Goal: Task Accomplishment & Management: Use online tool/utility

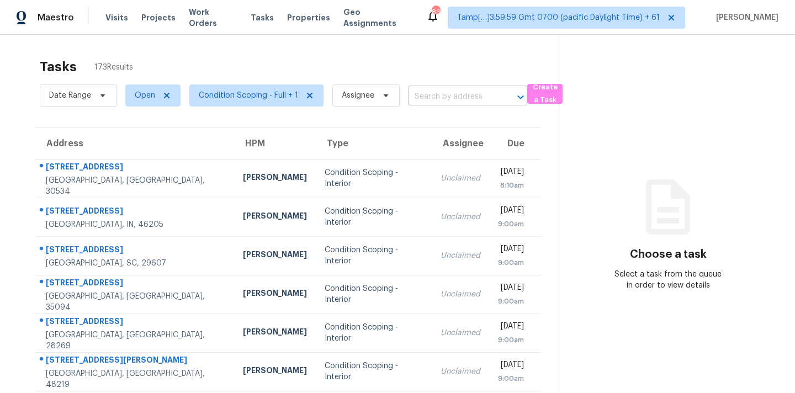
click at [421, 94] on input "text" at bounding box center [452, 96] width 88 height 17
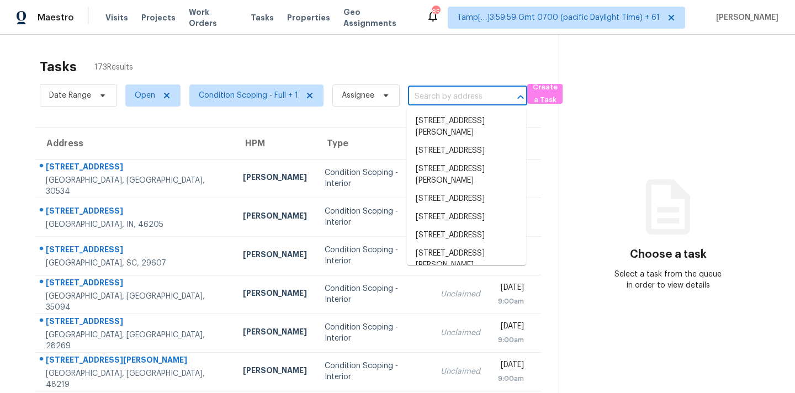
click at [392, 60] on div "Tasks 173 Results" at bounding box center [299, 66] width 519 height 29
click at [432, 98] on input "text" at bounding box center [452, 96] width 88 height 17
paste input "410 Buford Way Mount Holly, NC, 28120"
type input "410 Buford Way Mount Holly, NC, 28120"
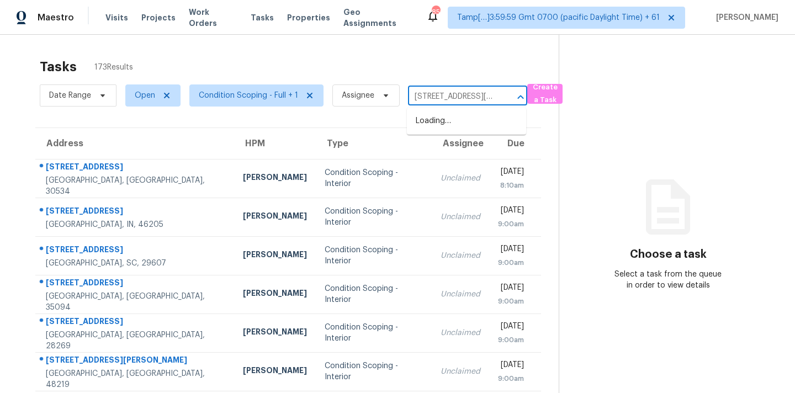
scroll to position [0, 61]
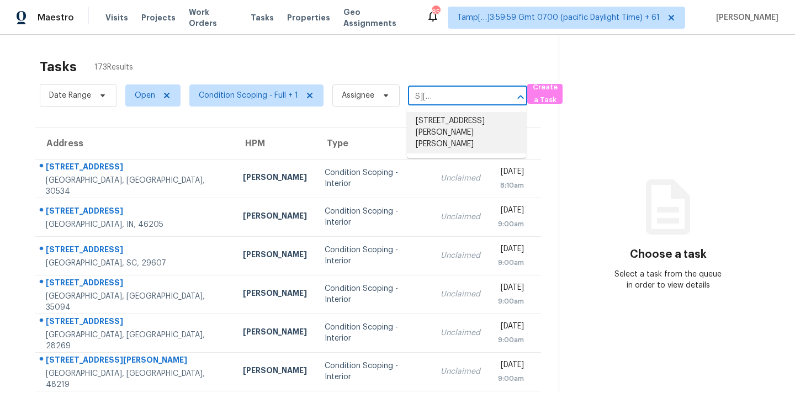
click at [431, 126] on li "410 Buford Way, Mount Holly, NC 28120" at bounding box center [466, 132] width 119 height 41
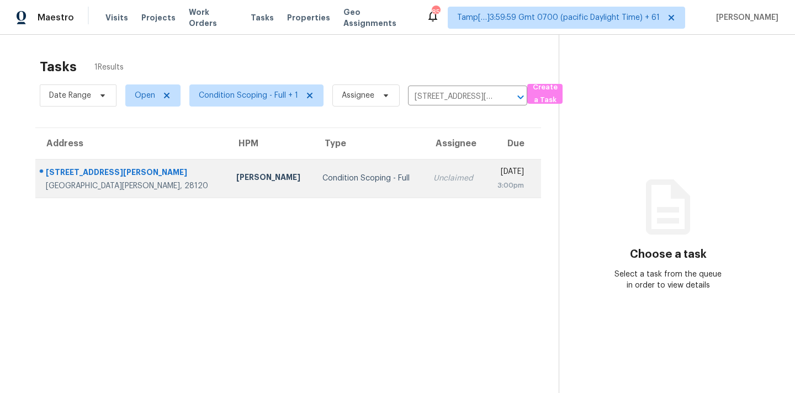
click at [433, 179] on div "Unclaimed" at bounding box center [454, 178] width 43 height 11
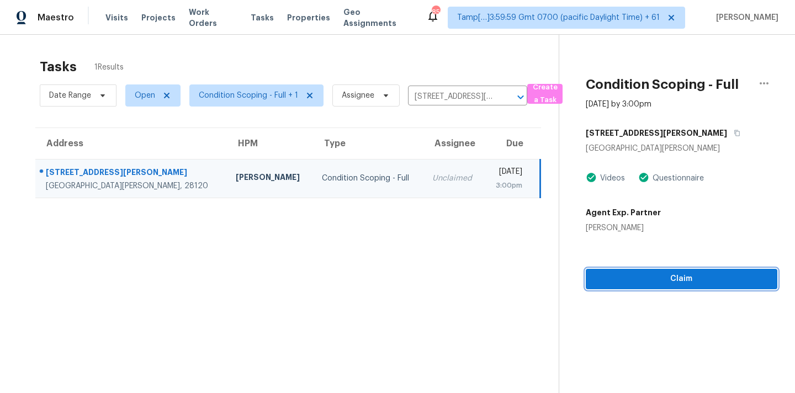
click at [650, 279] on span "Claim" at bounding box center [681, 279] width 174 height 14
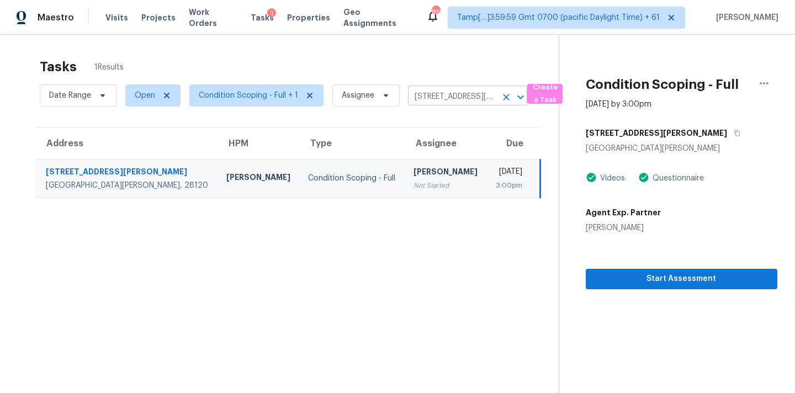
click at [422, 93] on input "410 Buford Way, Mount Holly, NC 28120" at bounding box center [452, 96] width 88 height 17
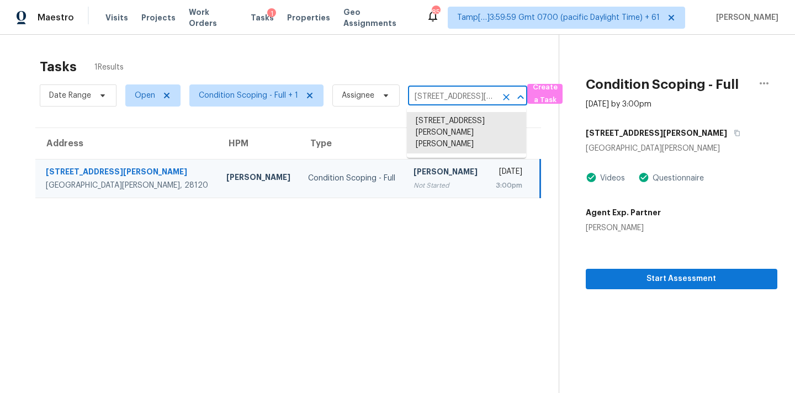
paste input "1614 Haddington Point Dr, Kernersville, NC 27284"
type input "1614 Haddington Point Dr, Kernersville, NC 27284"
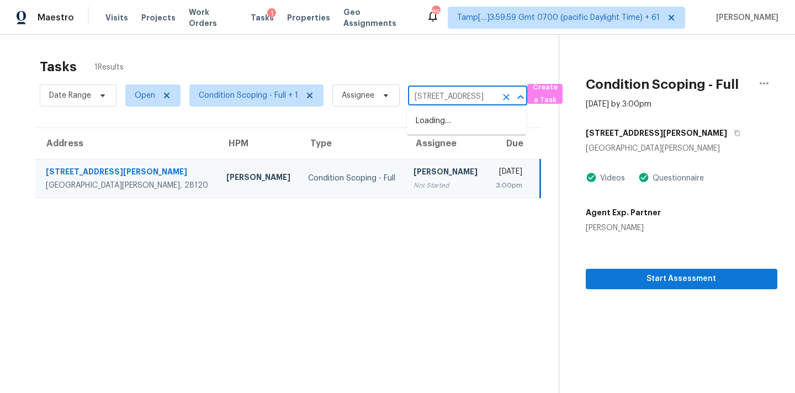
scroll to position [0, 94]
click at [444, 120] on li "1614 Haddington Point Dr, Kernersville, NC 27284" at bounding box center [466, 121] width 119 height 18
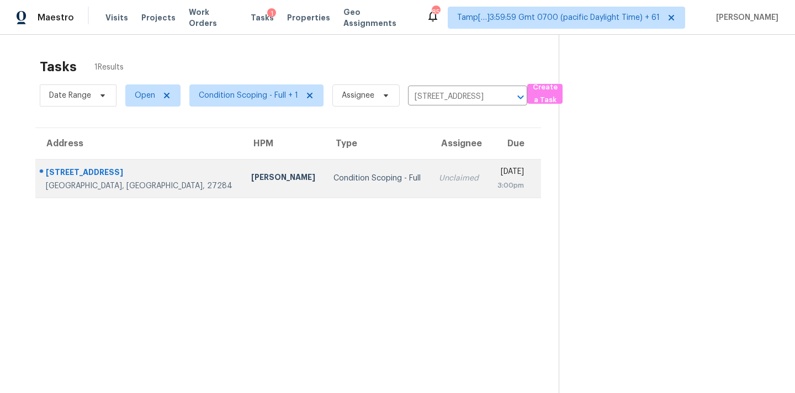
click at [430, 188] on td "Unclaimed" at bounding box center [459, 178] width 58 height 39
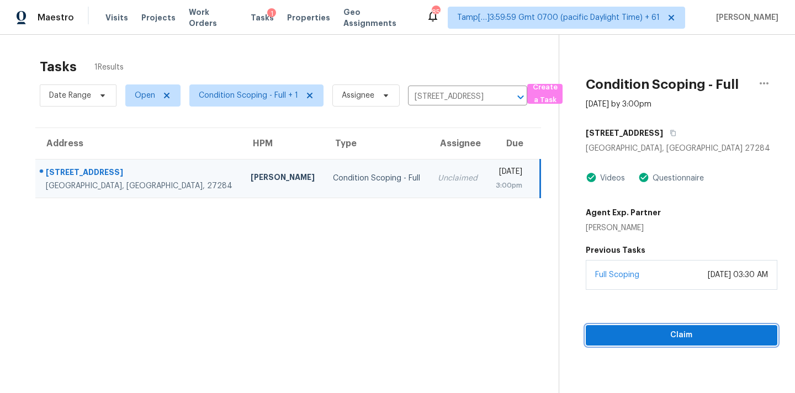
click at [658, 339] on span "Claim" at bounding box center [681, 335] width 174 height 14
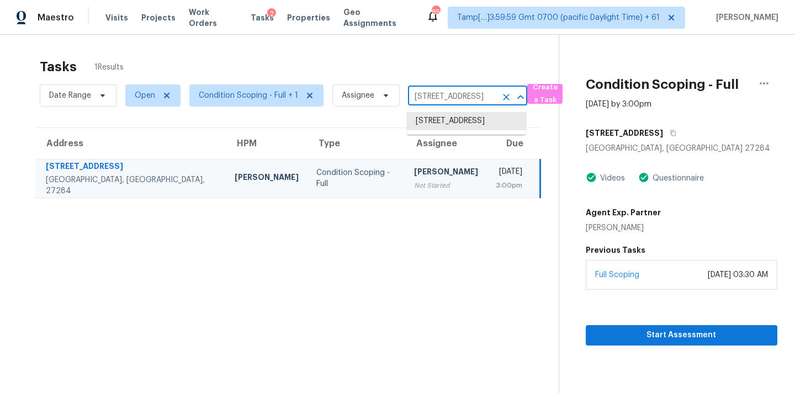
click at [427, 94] on input "1614 Haddington Point Dr, Kernersville, NC 27284" at bounding box center [452, 96] width 88 height 17
paste input "3385 La Selva St Apt F San Mateo, CA, 94403"
type input "3385 La Selva St"
click at [440, 124] on li "3385 La Selva St Apt F, San Mateo, CA 94403" at bounding box center [466, 121] width 119 height 18
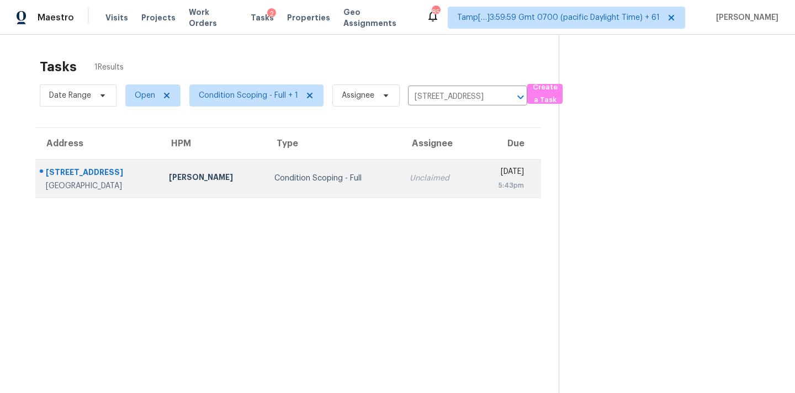
click at [483, 172] on div "Tue, Aug 26th 2025" at bounding box center [503, 173] width 40 height 14
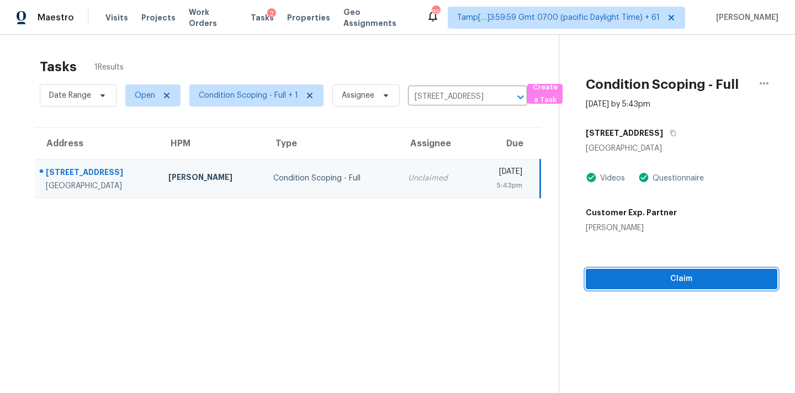
click at [688, 281] on span "Claim" at bounding box center [681, 279] width 174 height 14
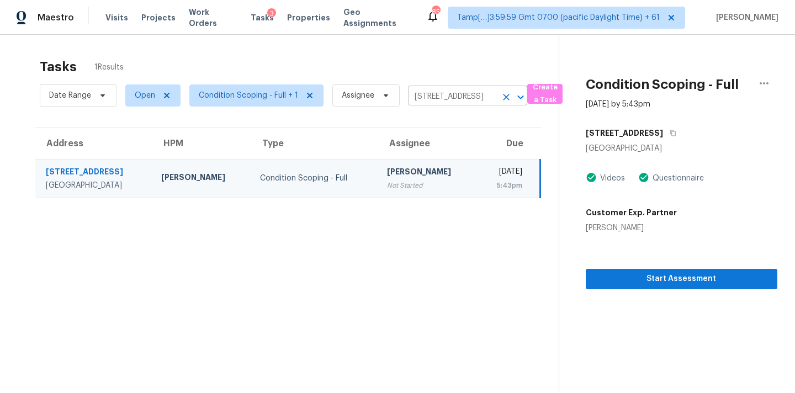
click at [424, 97] on input "3385 La Selva St Apt F, San Mateo, CA 94403" at bounding box center [452, 96] width 88 height 17
paste input "16597 Clayton Rd Wildwood, MO, 63011"
type input "16597 Clayton Rd Wildwood, MO, 63011"
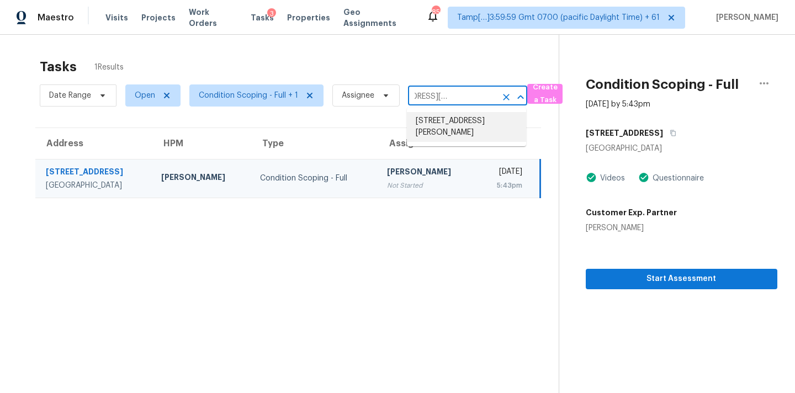
click at [425, 115] on li "16597 Clayton Rd, Wildwood, MO 63011" at bounding box center [466, 127] width 119 height 30
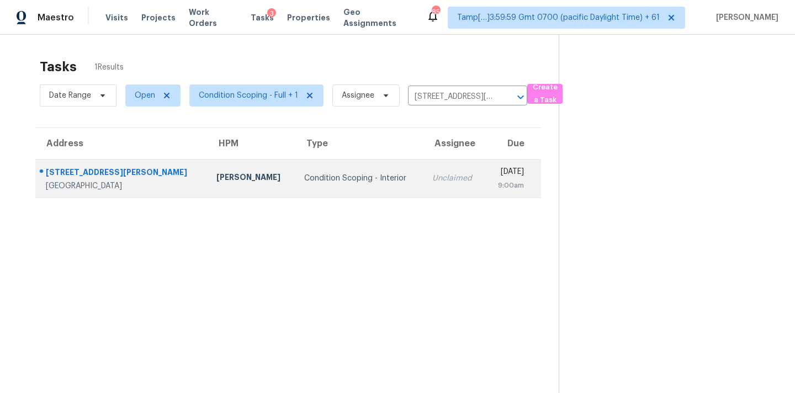
click at [432, 180] on div "Unclaimed" at bounding box center [454, 178] width 44 height 11
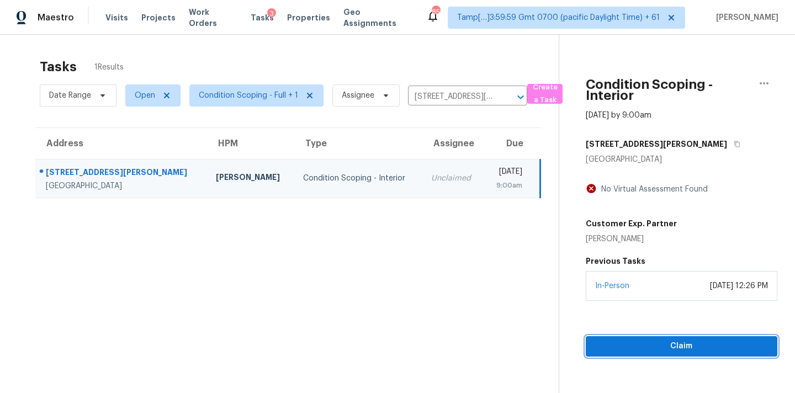
click at [634, 338] on button "Claim" at bounding box center [681, 346] width 191 height 20
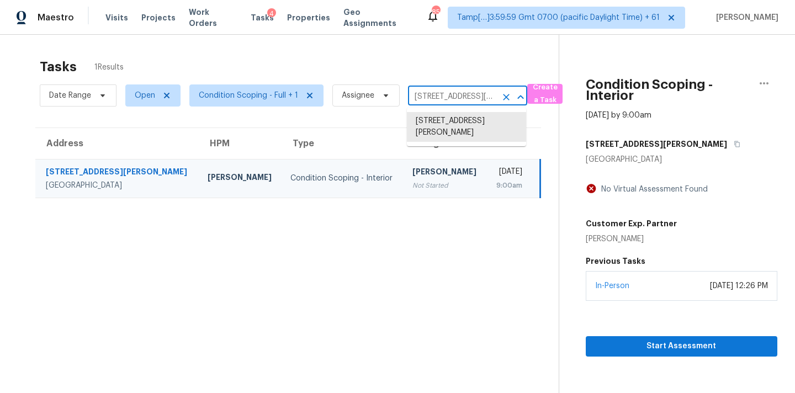
click at [429, 100] on input "16597 Clayton Rd, Wildwood, MO 63011" at bounding box center [452, 96] width 88 height 17
paste input "2041 N Beverly Glen Blvd Los Angeles, CA, 90077"
type input "2041 N Beverly Glen Blvd Los Angeles, CA, 90077"
click at [432, 119] on li "2041 N Beverly Glen Blvd, Los Angeles, CA 90077" at bounding box center [466, 127] width 119 height 30
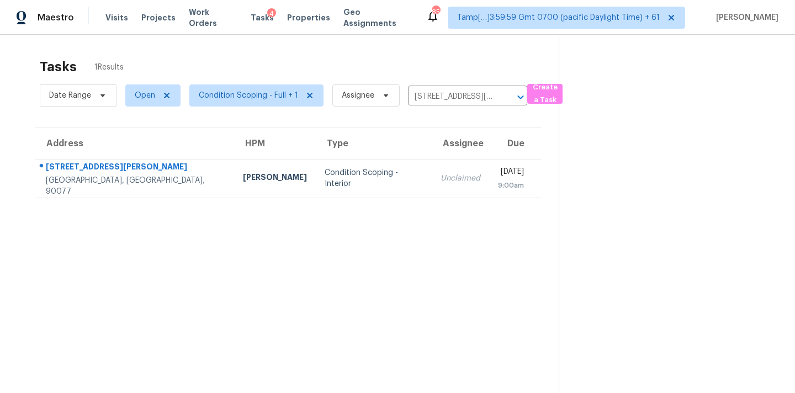
click at [440, 178] on div "Unclaimed" at bounding box center [460, 178] width 40 height 11
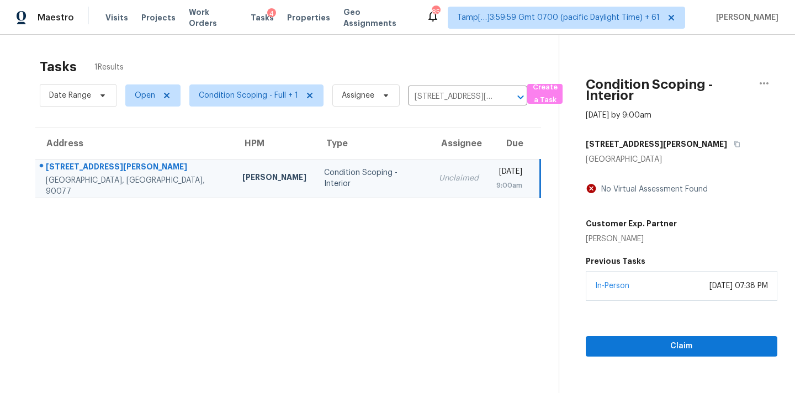
click at [658, 358] on section "Condition Scoping - Interior Aug 26th 2025 by 9:00am 2041 N Beverly Glen Blvd L…" at bounding box center [667, 231] width 219 height 393
click at [663, 349] on span "Claim" at bounding box center [681, 346] width 174 height 14
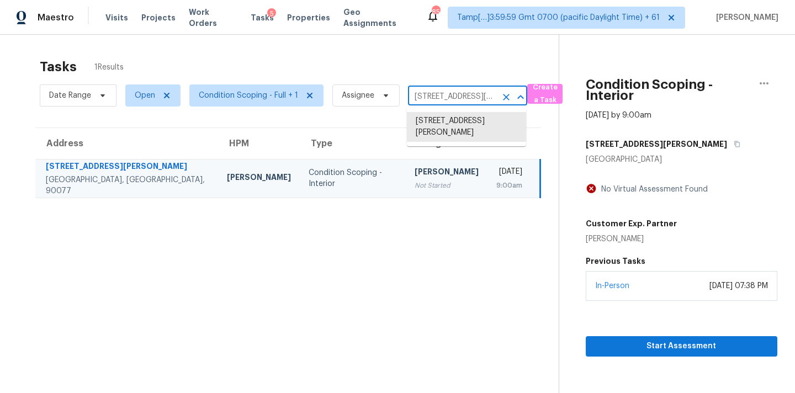
click at [419, 95] on input "2041 N Beverly Glen Blvd, Los Angeles, CA 90077" at bounding box center [452, 96] width 88 height 17
paste input "17760 SW Zenith Pl Beaverton, OR, 9700"
type input "17760 SW Zenith Pl Beaverton, OR, 97007"
click at [432, 123] on li "17760 SW Zenith Pl, Beaverton, OR 97007" at bounding box center [466, 121] width 119 height 18
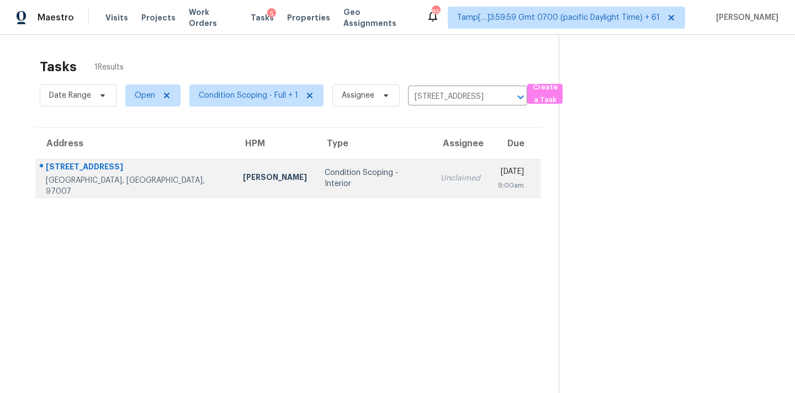
click at [489, 187] on td "Tue, Aug 26th 2025 9:00am" at bounding box center [515, 178] width 52 height 39
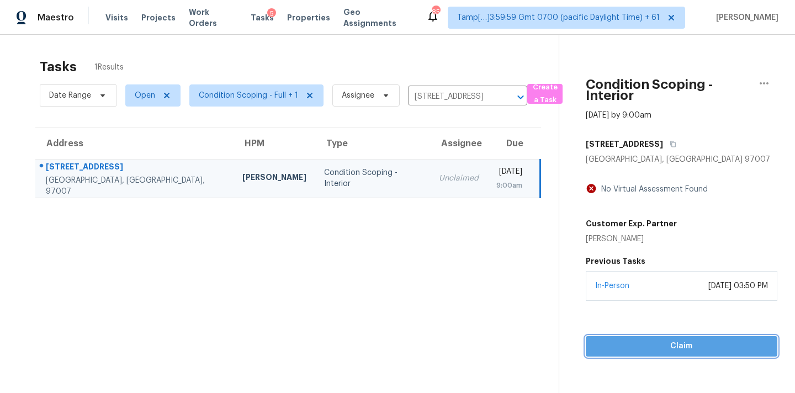
click at [631, 352] on span "Claim" at bounding box center [681, 346] width 174 height 14
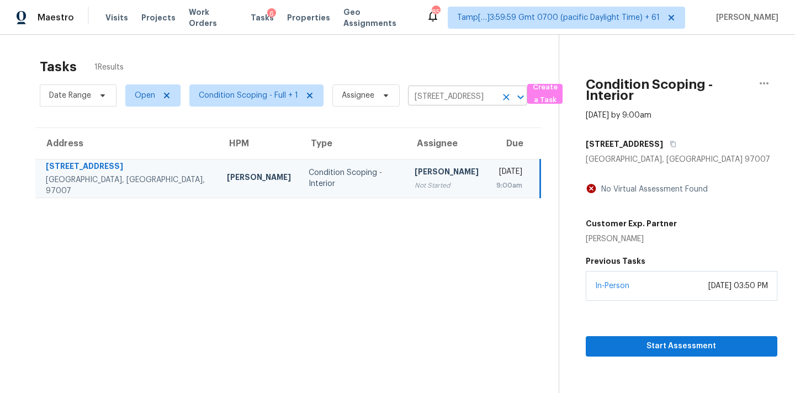
click at [424, 94] on input "17760 SW Zenith Pl, Beaverton, OR 97007" at bounding box center [452, 96] width 88 height 17
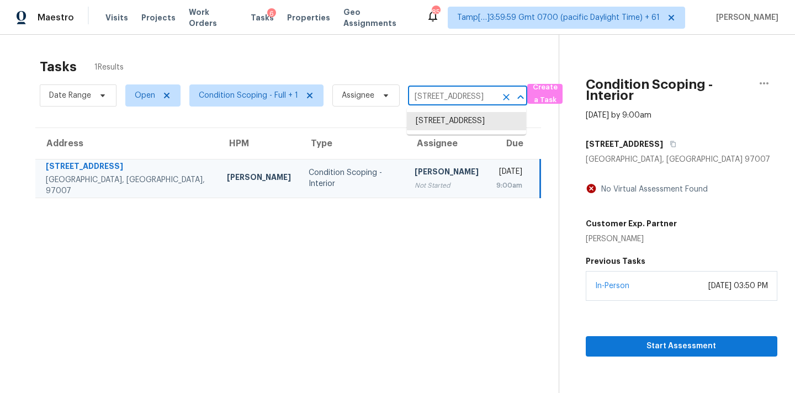
paste input "6805 Restlawn Dr Jacksonville, FL, 32208"
type input "6805 Restlawn Dr Jacksonville, FL, 32208"
click at [425, 125] on li "6805 Restlawn Dr, Jacksonville, FL 32208" at bounding box center [466, 121] width 119 height 18
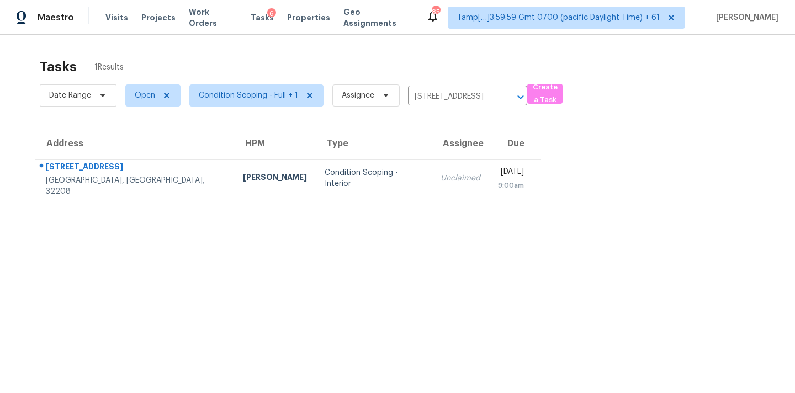
click at [432, 179] on td "Unclaimed" at bounding box center [460, 178] width 57 height 39
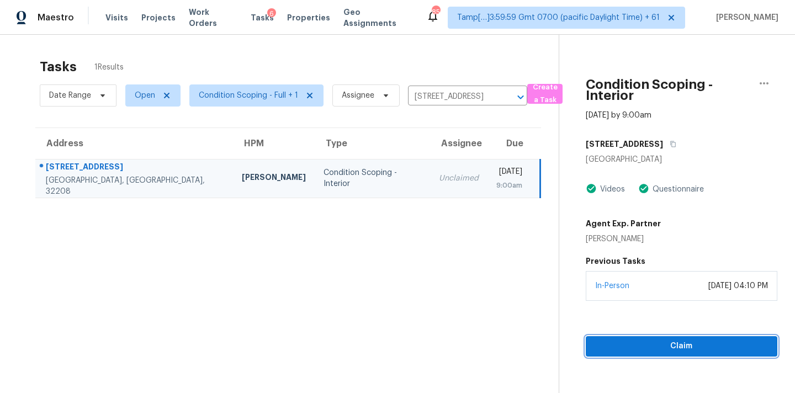
click at [674, 346] on span "Claim" at bounding box center [681, 346] width 174 height 14
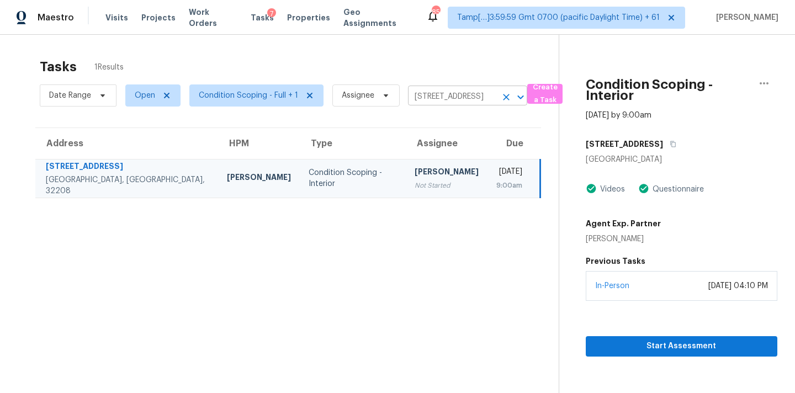
click at [427, 95] on input "6805 Restlawn Dr, Jacksonville, FL 32208" at bounding box center [452, 96] width 88 height 17
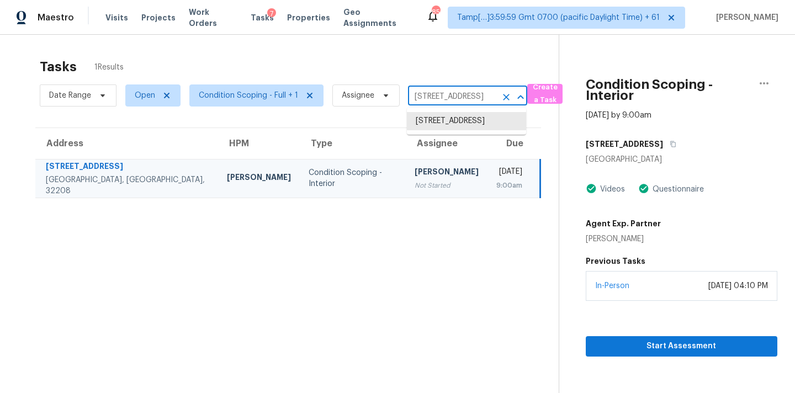
paste input "1413 Spars Ct Azle, TX, 76020"
type input "1413 Spars Ct Azle, TX, 76020"
click at [430, 119] on li "1413 Spars Ct, Azle, TX 76020" at bounding box center [466, 121] width 119 height 18
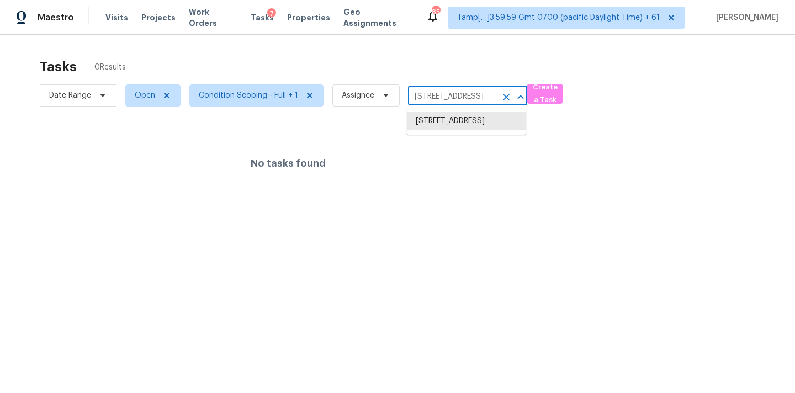
click at [436, 99] on input "1413 Spars Ct, Azle, TX 76020" at bounding box center [452, 96] width 88 height 17
click at [437, 119] on li "1413 Spars Ct, Azle, TX 76020" at bounding box center [466, 121] width 119 height 18
click at [419, 98] on input "1413 Spars Ct, Azle, TX 76020" at bounding box center [452, 96] width 88 height 17
paste input "7350 Gossamer St Union City, GA, 30291"
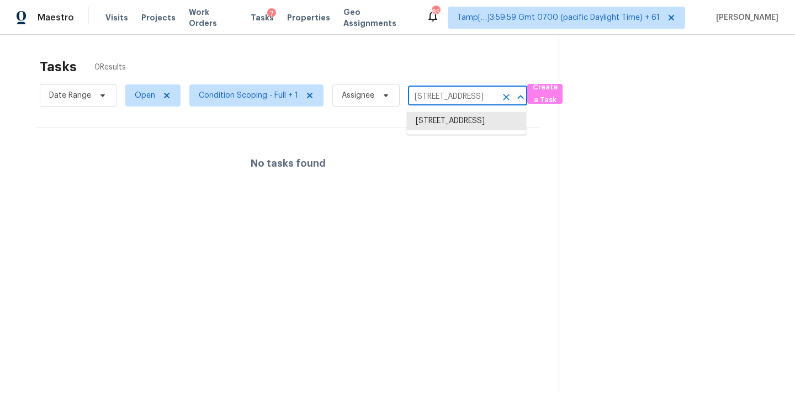
type input "7350 Gossamer St Union City, GA, 30291"
click at [425, 120] on li "7350 Gossamer St, Union City, GA 30291" at bounding box center [466, 121] width 119 height 18
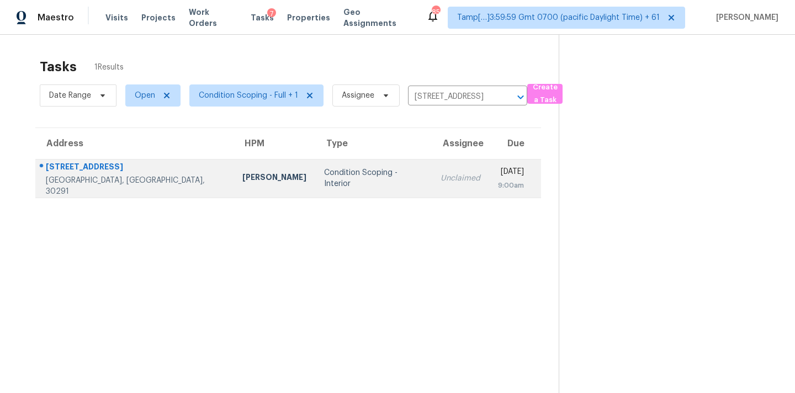
click at [432, 165] on td "Unclaimed" at bounding box center [460, 178] width 57 height 39
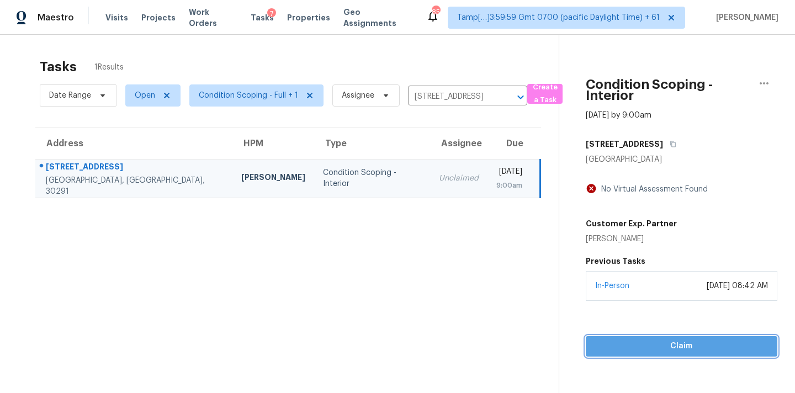
click at [636, 343] on span "Claim" at bounding box center [681, 346] width 174 height 14
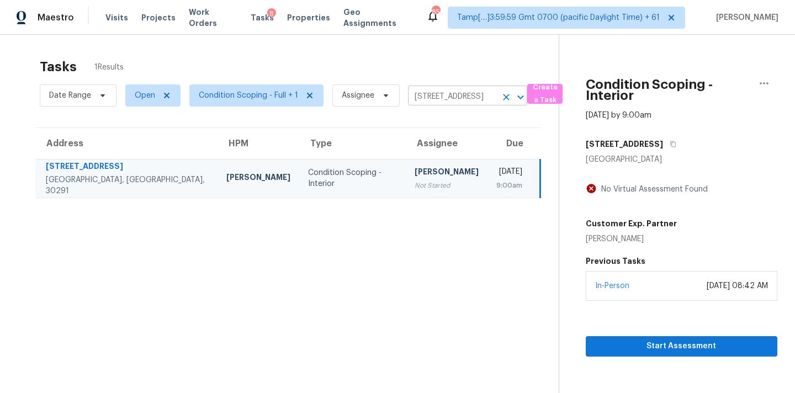
click at [431, 98] on input "7350 Gossamer St, Union City, GA 30291" at bounding box center [452, 96] width 88 height 17
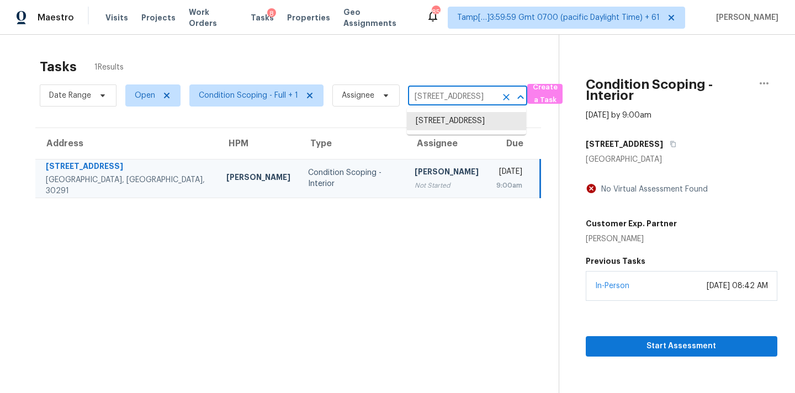
paste input "3612 Old Leesburg Rd Columbia, SC, 29209"
type input "3612 Old Leesburg Rd Columbia, SC, 29209"
click at [437, 123] on li "3612 Old Leesburg Rd, Columbia, SC 29209" at bounding box center [466, 121] width 119 height 18
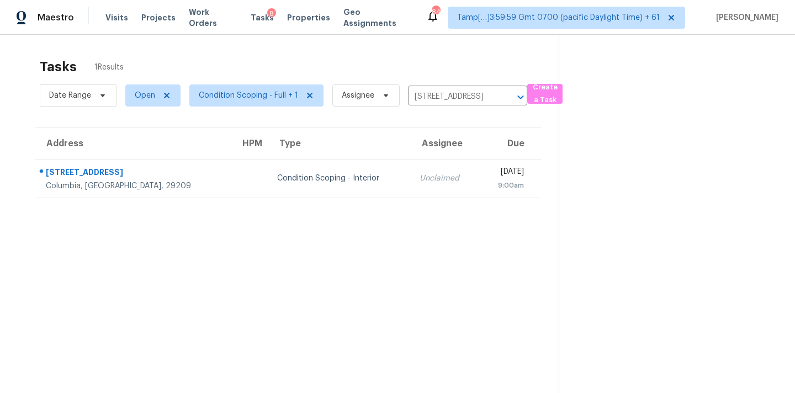
click at [488, 176] on div "Tue, Aug 26th 2025" at bounding box center [506, 173] width 36 height 14
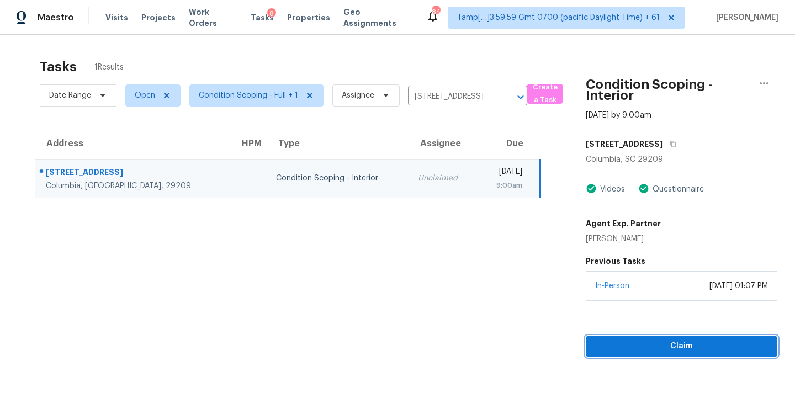
click at [640, 339] on span "Claim" at bounding box center [681, 346] width 174 height 14
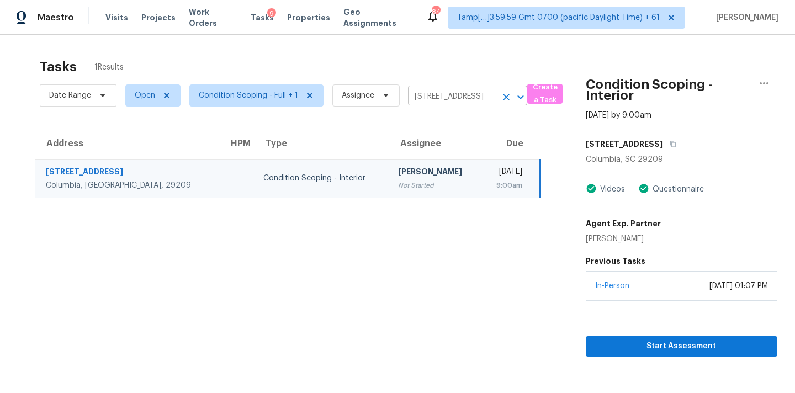
click at [504, 101] on icon "Clear" at bounding box center [506, 97] width 11 height 11
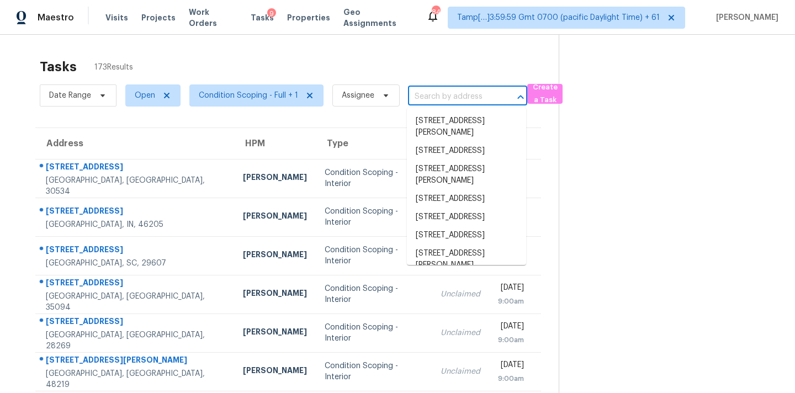
click at [434, 97] on input "text" at bounding box center [452, 96] width 88 height 17
paste input "1050 Sand Wedge Cir NW Kennesaw, GA, 30144"
type input "1050 Sand Wedge Cir NW Kennesaw, GA, 30144"
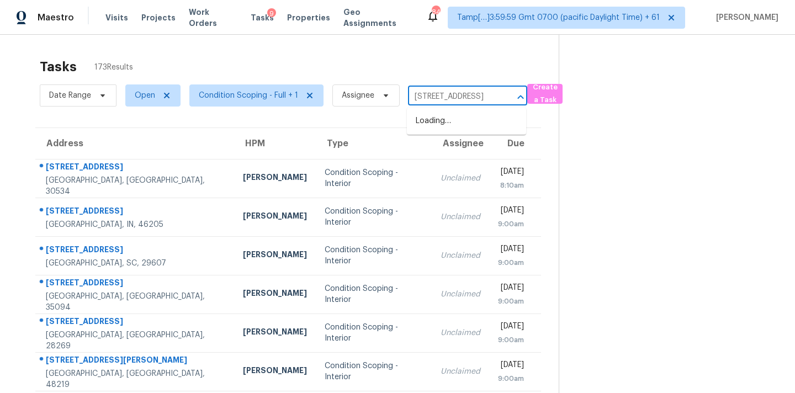
scroll to position [0, 91]
click at [441, 125] on li "1050 Sand Wedge Cir NW, Kennesaw, GA 30144" at bounding box center [466, 121] width 119 height 18
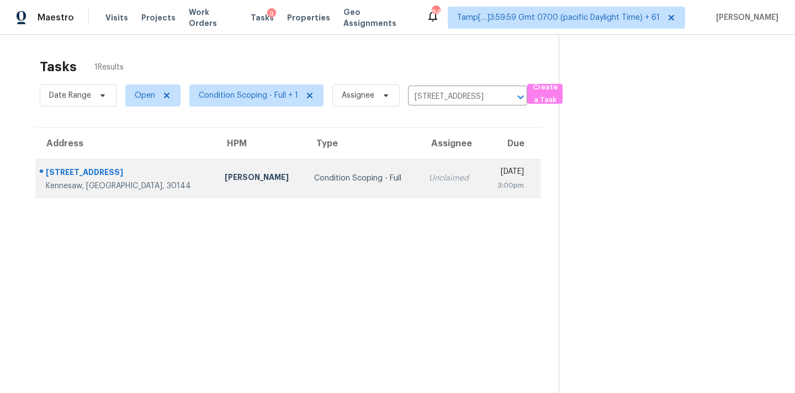
click at [427, 171] on td "Unclaimed" at bounding box center [451, 178] width 63 height 39
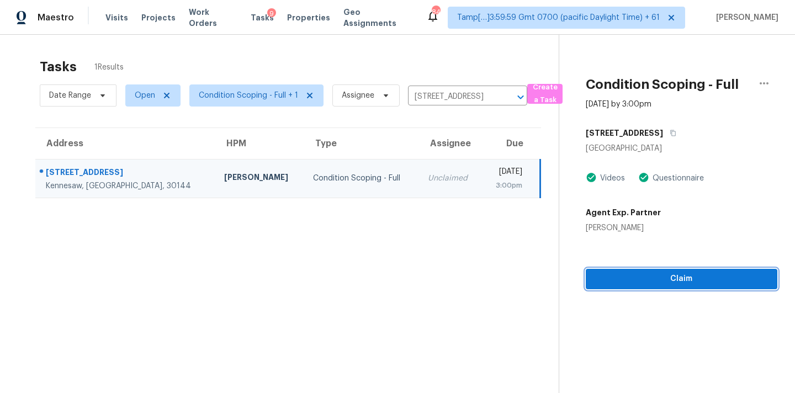
click at [652, 278] on span "Claim" at bounding box center [681, 279] width 174 height 14
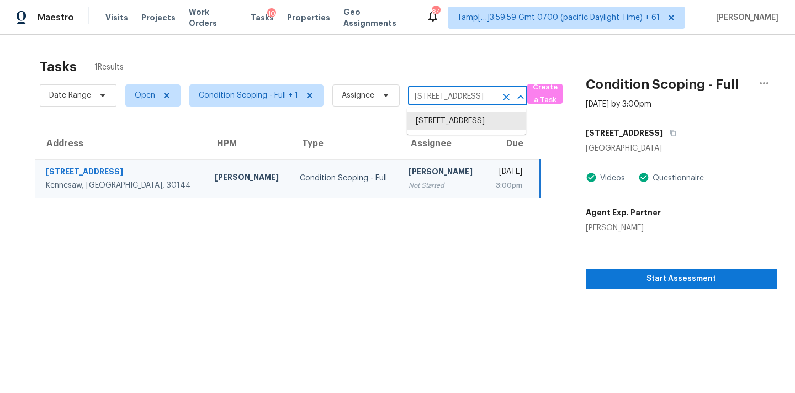
click at [480, 99] on input "1050 Sand Wedge Cir NW, Kennesaw, GA 30144" at bounding box center [452, 96] width 88 height 17
paste input "201 Autumn Lake Way McDonough, GA, 30253"
type input "201 Autumn Lake Way McDonough, GA, 30253"
click at [466, 120] on li "201 Autumn Lake Way, McDonough, GA 30253" at bounding box center [466, 127] width 119 height 30
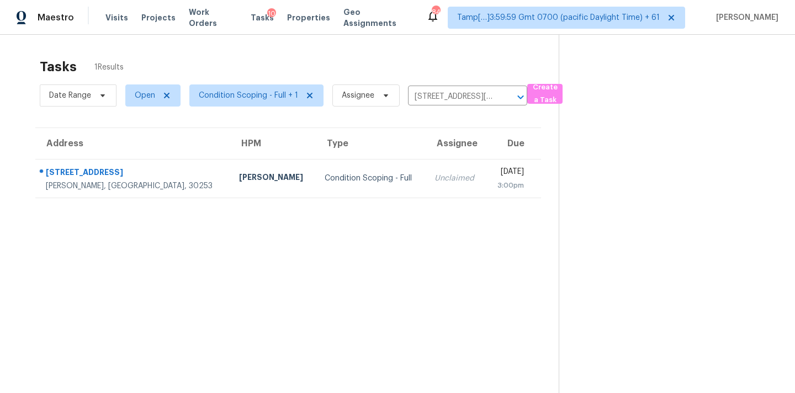
click at [494, 172] on div "Tue, Aug 26th 2025" at bounding box center [508, 173] width 29 height 14
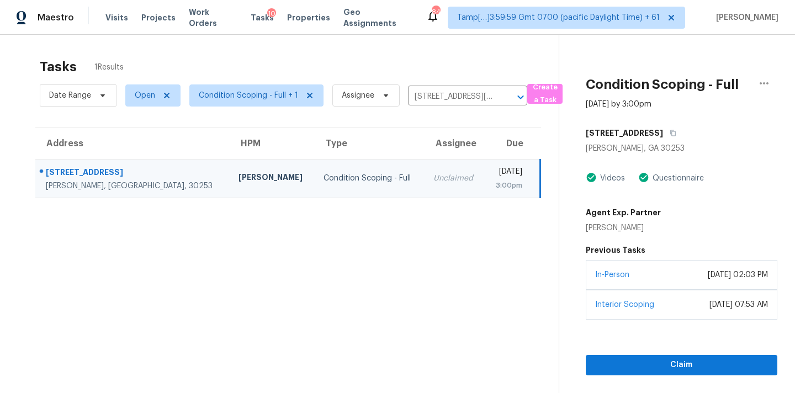
click at [620, 281] on div "In-Person July 22, 2025 at 02:03 PM" at bounding box center [681, 275] width 191 height 30
click at [653, 357] on button "Claim" at bounding box center [681, 365] width 191 height 20
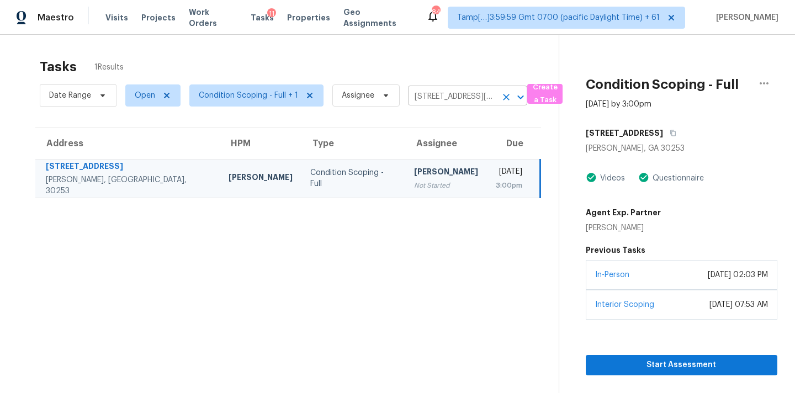
click at [432, 90] on input "201 Autumn Lake Way, McDonough, GA 30253" at bounding box center [452, 96] width 88 height 17
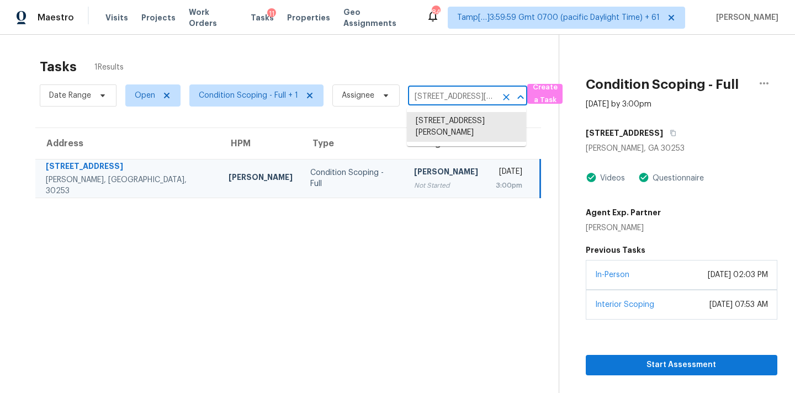
paste input "92 Bermuda Ct, Dallas, GA 30157"
click at [448, 99] on input "292 Bermuda Ct" at bounding box center [452, 96] width 88 height 17
paste input ", Dallas, GA 30157"
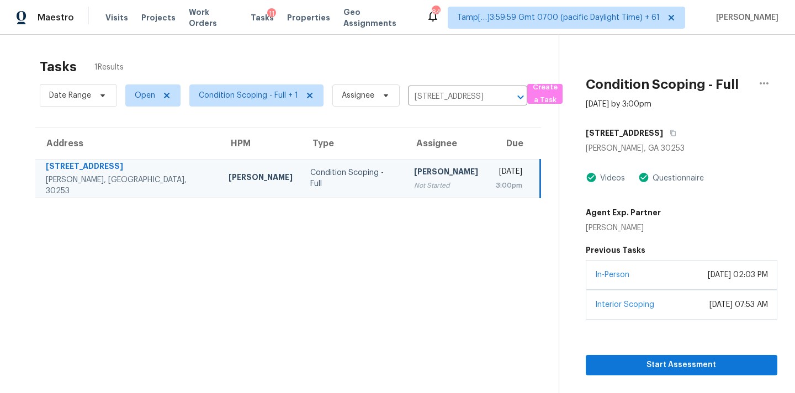
type input "201 Autumn Lake Way, McDonough, GA 30253"
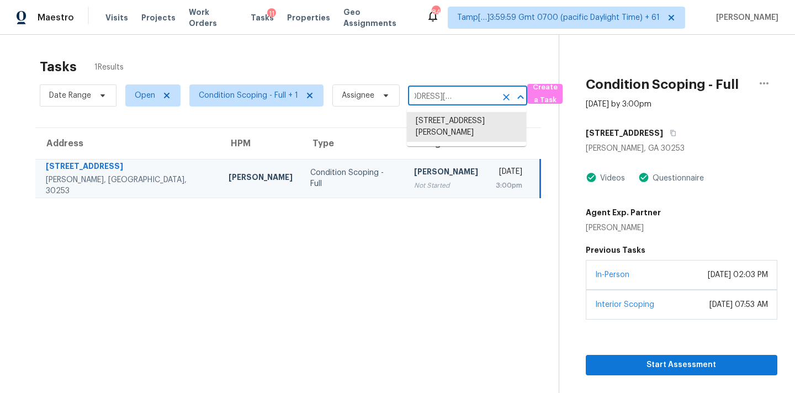
scroll to position [0, 0]
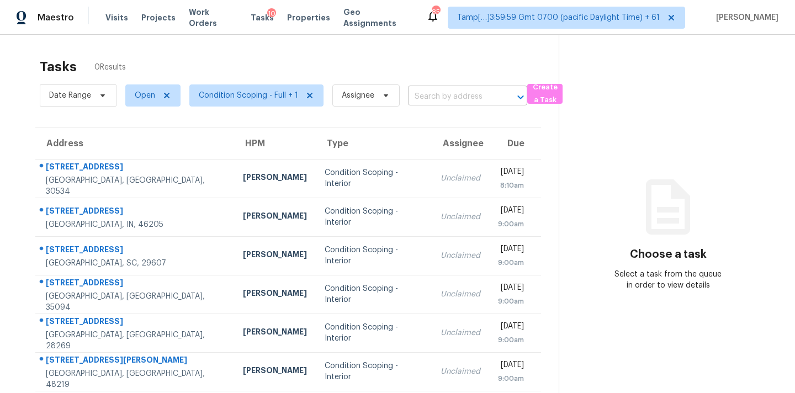
click at [417, 92] on input "text" at bounding box center [452, 96] width 88 height 17
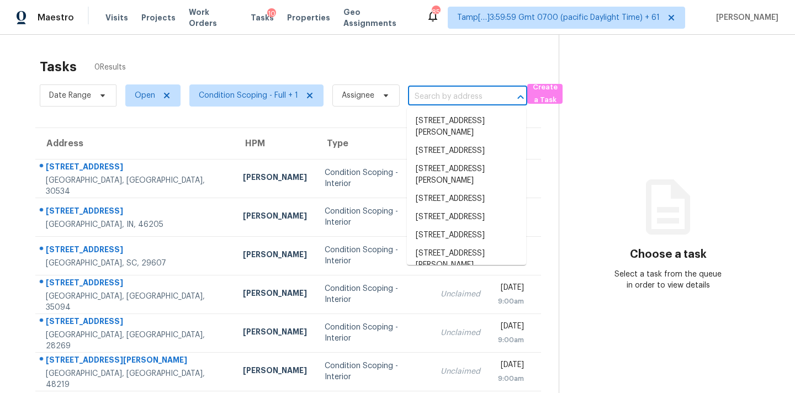
paste input "292 Bermuda Ct, Dallas, GA 30157"
type input "292 Bermuda Ct, Dallas, GA 30157"
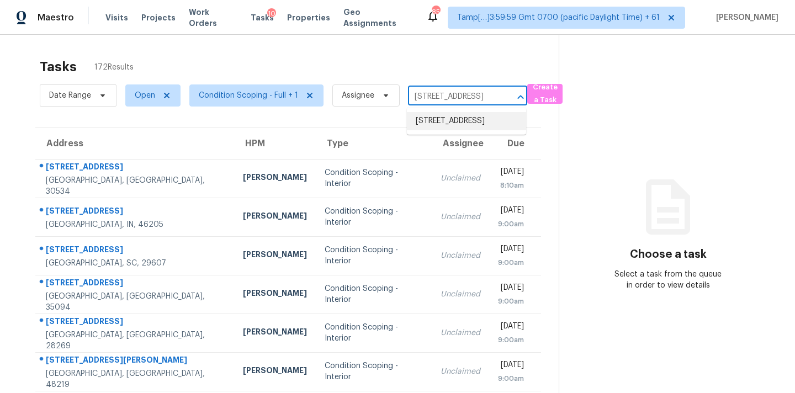
click at [427, 121] on li "292 Bermuda Ct, Dallas, GA 30157" at bounding box center [466, 121] width 119 height 18
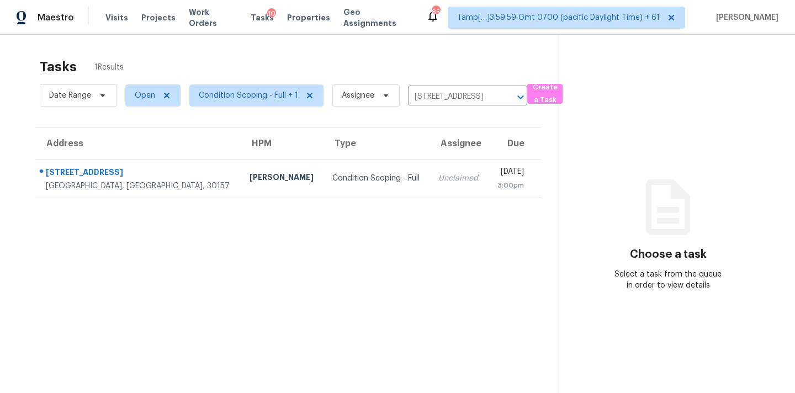
click at [438, 176] on div "Unclaimed" at bounding box center [458, 178] width 40 height 11
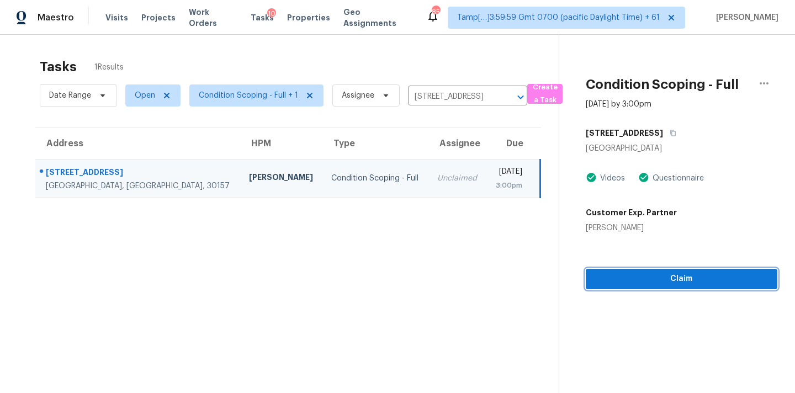
click at [645, 285] on span "Claim" at bounding box center [681, 279] width 174 height 14
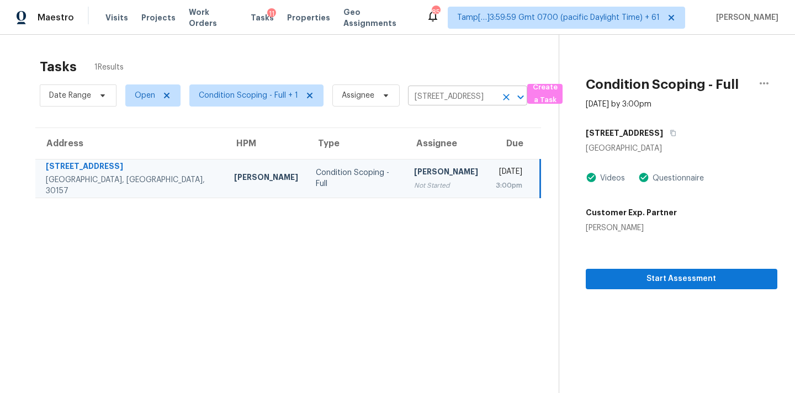
click at [412, 99] on input "292 Bermuda Ct, Dallas, GA 30157" at bounding box center [452, 96] width 88 height 17
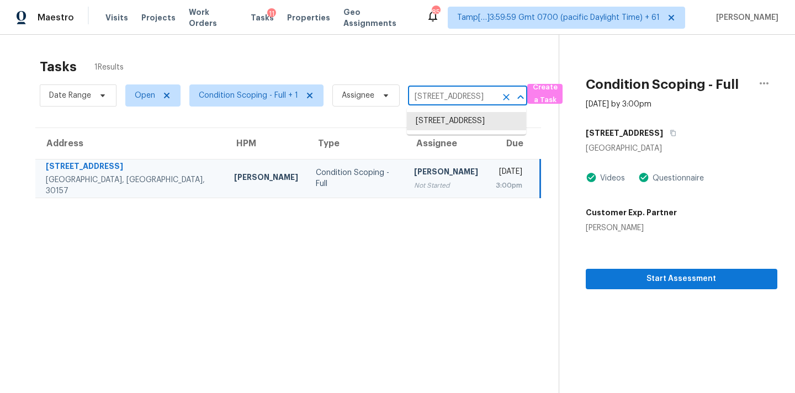
paste input "15 Valencia Blvd Largo, FL, 33770"
type input "215 Valencia Blvd Largo, FL, 33770"
click at [430, 127] on li "215 Valencia Blvd Apt 308, Largo, FL 33770" at bounding box center [466, 121] width 119 height 18
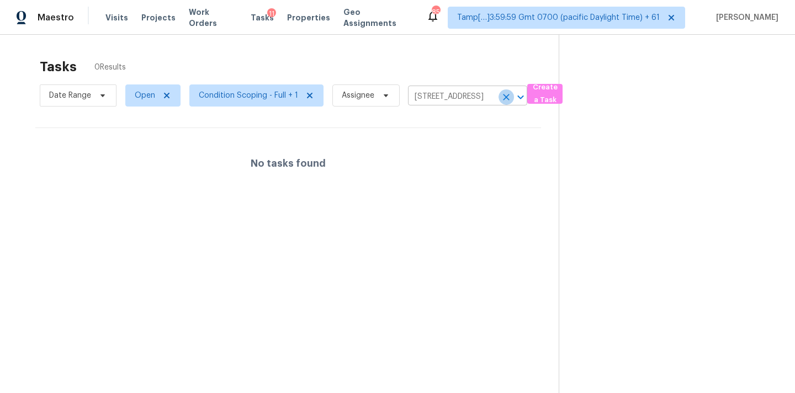
click at [504, 98] on icon "Clear" at bounding box center [506, 97] width 7 height 7
click at [436, 98] on div at bounding box center [397, 196] width 795 height 393
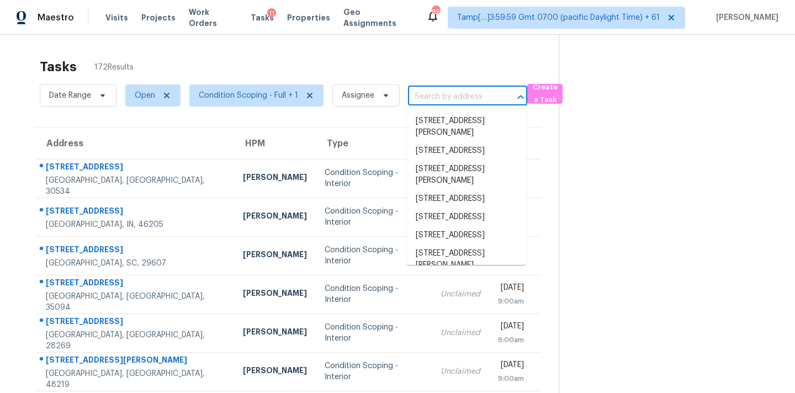
click at [436, 98] on input "text" at bounding box center [452, 96] width 88 height 17
paste input "215 Valencia Blvd Largo, FL, 33770"
type input "215 Valencia Blvd Largo, FL, 33770"
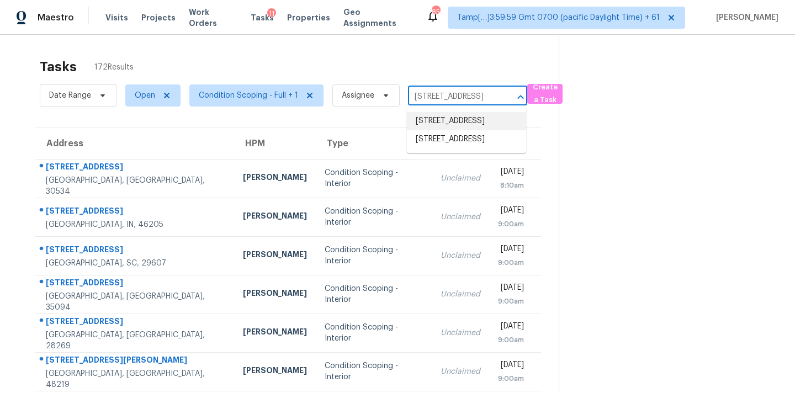
scroll to position [0, 42]
click at [437, 148] on li "215 Valencia Blvd, Largo, FL 33770" at bounding box center [466, 139] width 119 height 18
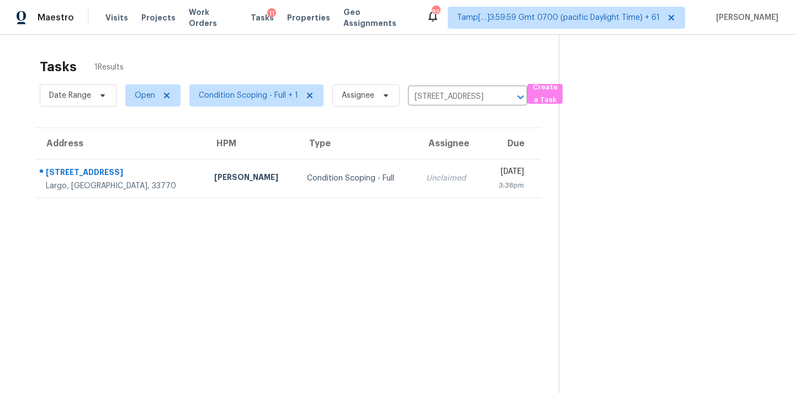
click at [429, 198] on table "Address HPM Type Assignee Due 215 Valencia Blvd Largo, FL, 33770 Mat Smith Cond…" at bounding box center [288, 163] width 506 height 70
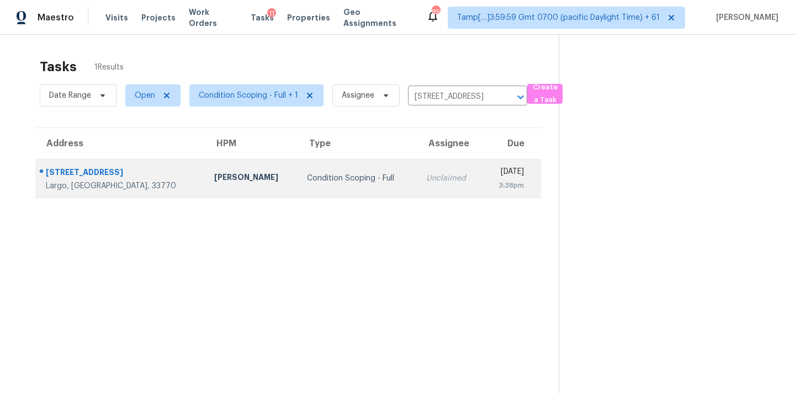
click at [491, 181] on div "3:38pm" at bounding box center [507, 185] width 33 height 11
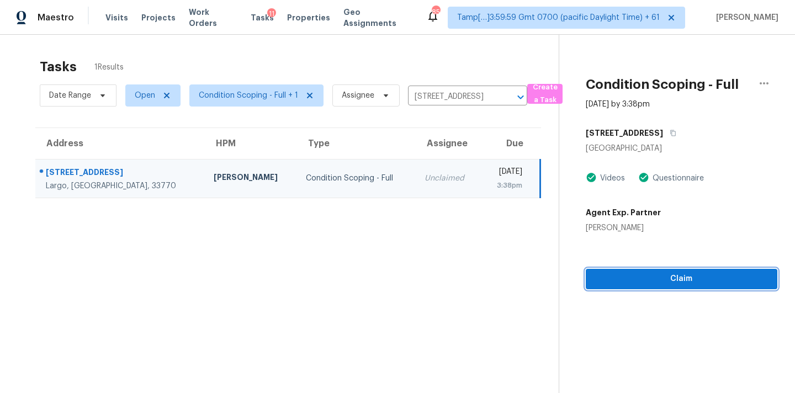
click at [680, 286] on button "Claim" at bounding box center [681, 279] width 191 height 20
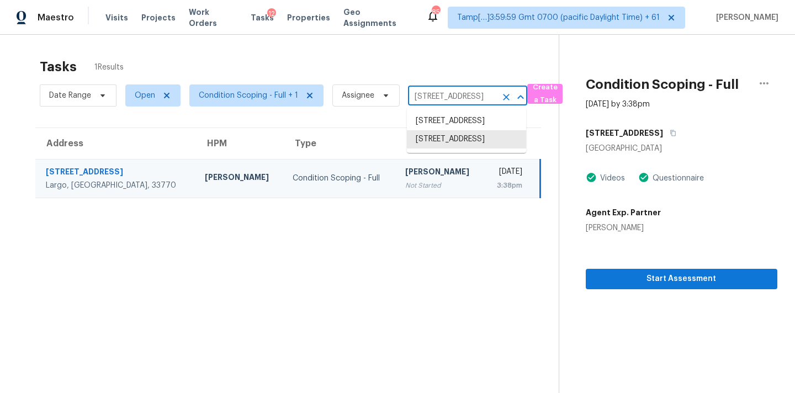
click at [433, 89] on input "215 Valencia Blvd, Largo, FL 33770" at bounding box center [452, 96] width 88 height 17
paste input "3540 Moondance Cir Brooksville, FL, 34604"
type input "3540 Moondance Cir Brooksville, FL, 34604"
click at [435, 119] on li "3540 Moondance Cir, Brooksville, FL 34604" at bounding box center [466, 121] width 119 height 18
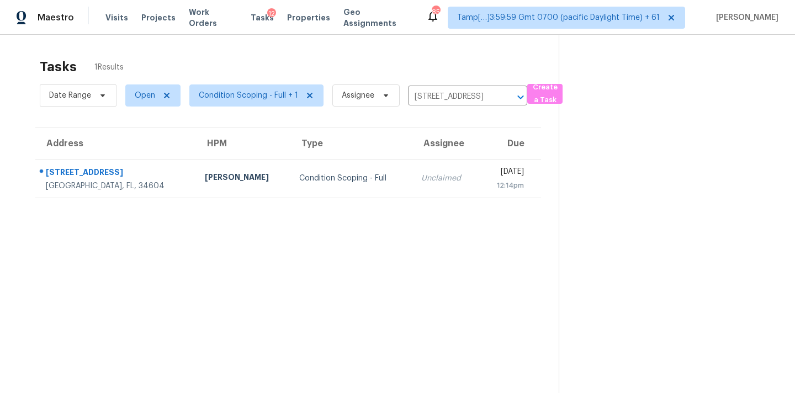
click at [479, 177] on td "Tue, Aug 26th 2025 12:14pm" at bounding box center [510, 178] width 62 height 39
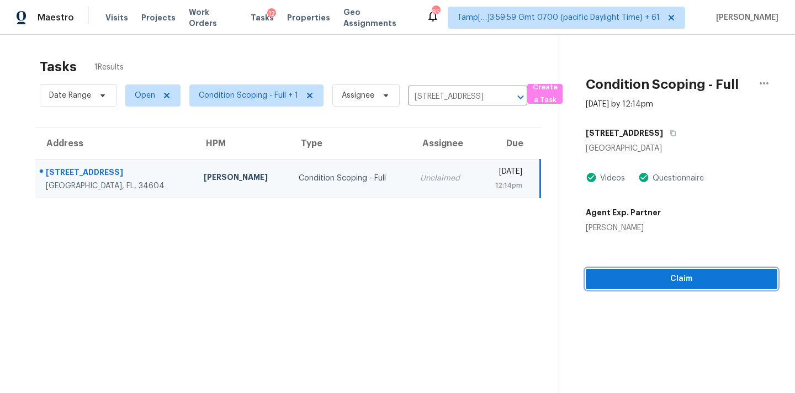
click at [684, 278] on span "Claim" at bounding box center [681, 279] width 174 height 14
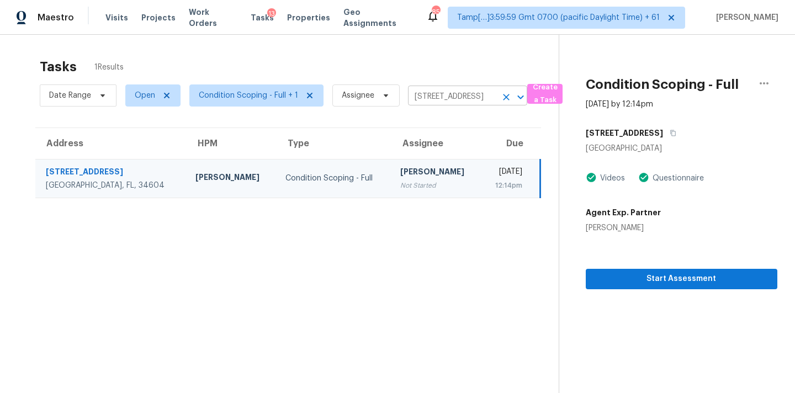
click at [414, 99] on input "3540 Moondance Cir, Brooksville, FL 34604" at bounding box center [452, 96] width 88 height 17
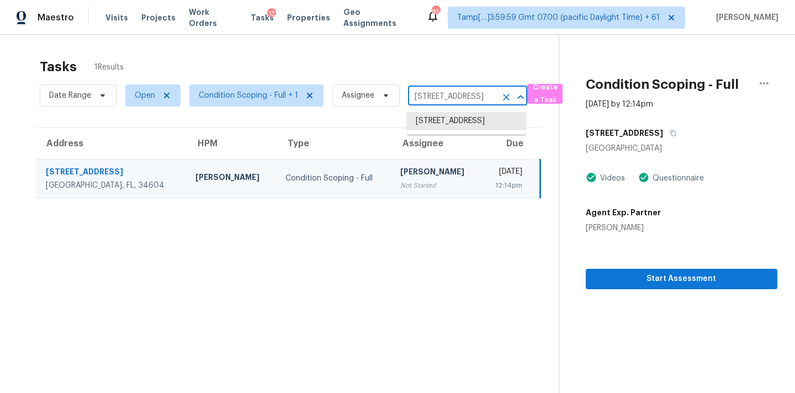
paste input "015 Stamford Green Dr, Knightdale, NC 27545"
type input "3015 Stamford Green Dr, Knightdale, NC 27545"
click at [430, 124] on li "3015 Stamford Green Dr, Knightdale, NC 27545" at bounding box center [466, 121] width 119 height 18
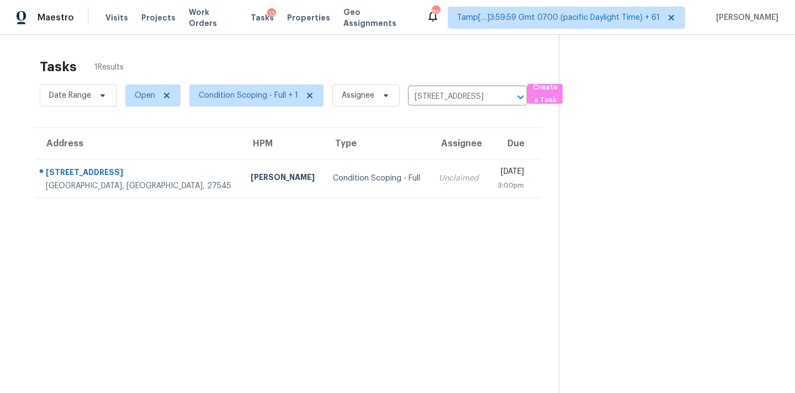
click at [488, 174] on td "Tue, Aug 26th 2025 3:00pm" at bounding box center [514, 178] width 53 height 39
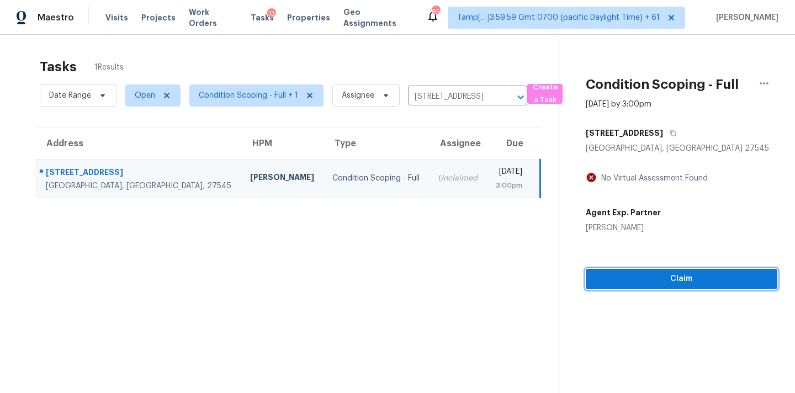
click at [641, 278] on span "Claim" at bounding box center [681, 279] width 174 height 14
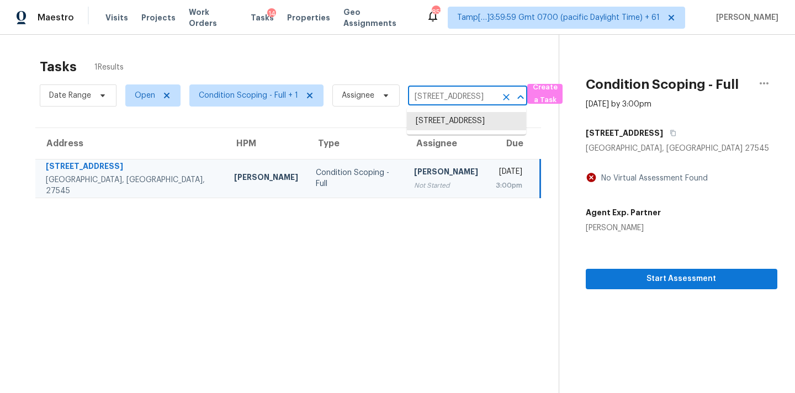
click at [421, 96] on input "3015 Stamford Green Dr, Knightdale, NC 27545" at bounding box center [452, 96] width 88 height 17
paste input "10500 36th Way N Clearwater, FL, 33762"
type input "10500 36th Way N Clearwater, FL, 33762"
click at [427, 123] on li "10500 36th Way N, Clearwater, FL 33762" at bounding box center [466, 121] width 119 height 18
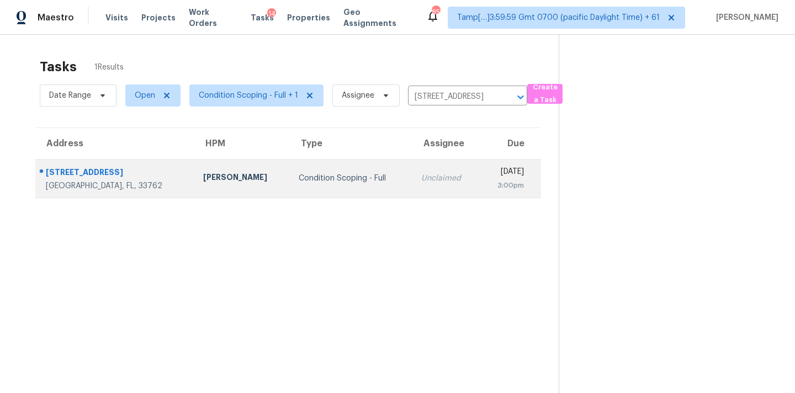
click at [480, 171] on td "Tue, Aug 26th 2025 3:00pm" at bounding box center [510, 178] width 61 height 39
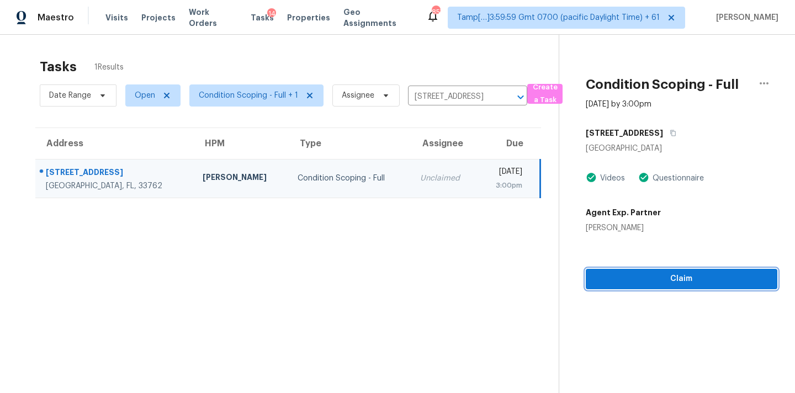
click at [635, 273] on span "Claim" at bounding box center [681, 279] width 174 height 14
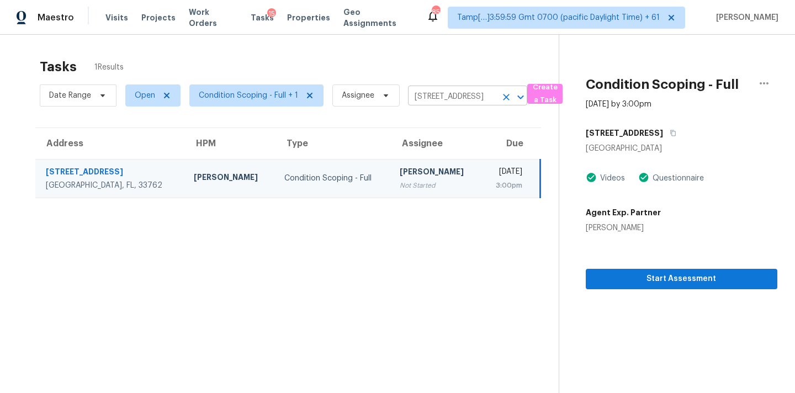
click at [418, 93] on input "10500 36th Way N, Clearwater, FL 33762" at bounding box center [452, 96] width 88 height 17
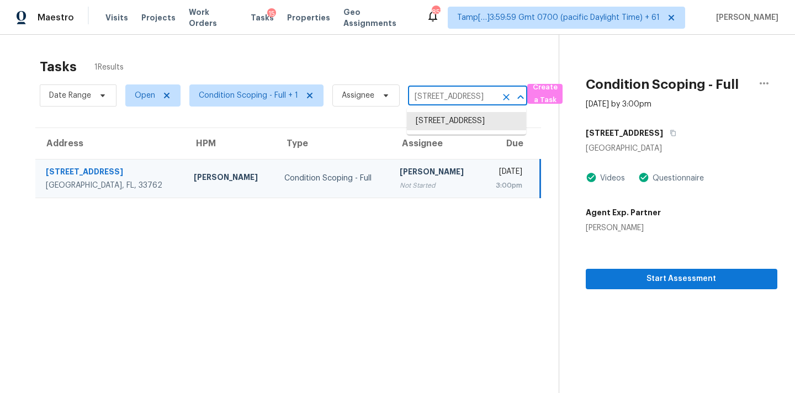
paste input "2760 116th Ln, Largo, FL 33778"
type input "12760 116th Ln, Largo, FL 33778"
click at [432, 121] on li "12760 116th Ln, Largo, FL 33778" at bounding box center [466, 121] width 119 height 18
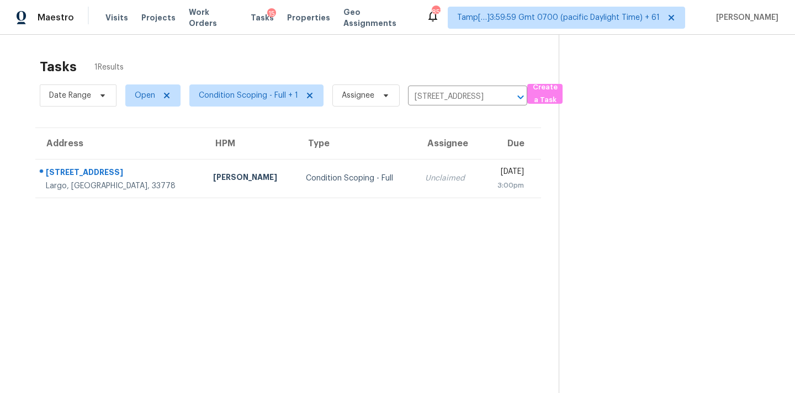
click at [481, 177] on td "Tue, Aug 26th 2025 3:00pm" at bounding box center [511, 178] width 60 height 39
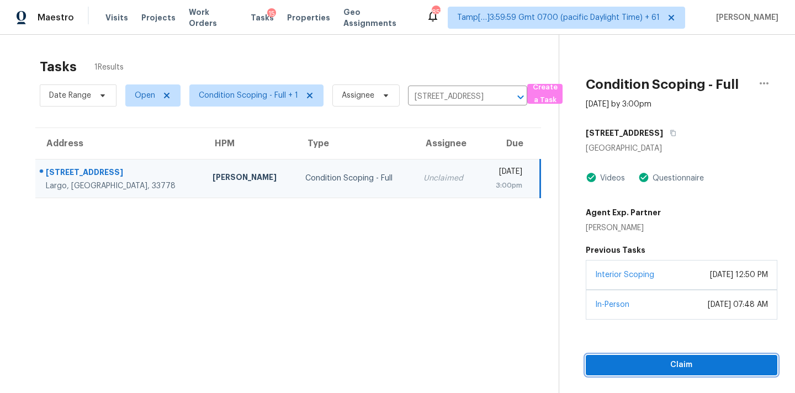
click at [631, 362] on span "Claim" at bounding box center [681, 365] width 174 height 14
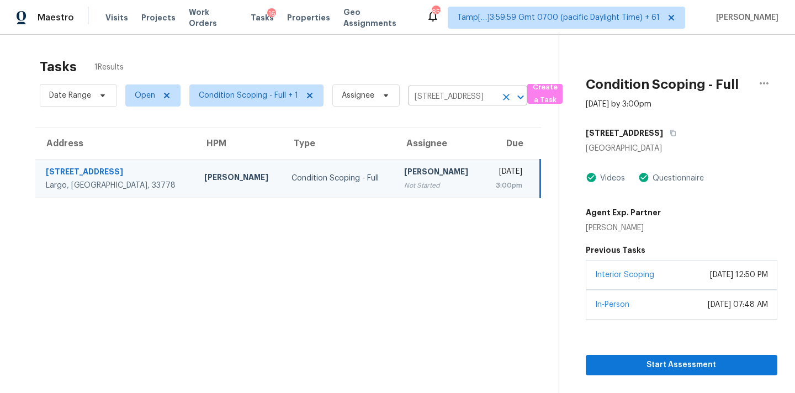
click at [449, 96] on input "12760 116th Ln, Largo, FL 33778" at bounding box center [452, 96] width 88 height 17
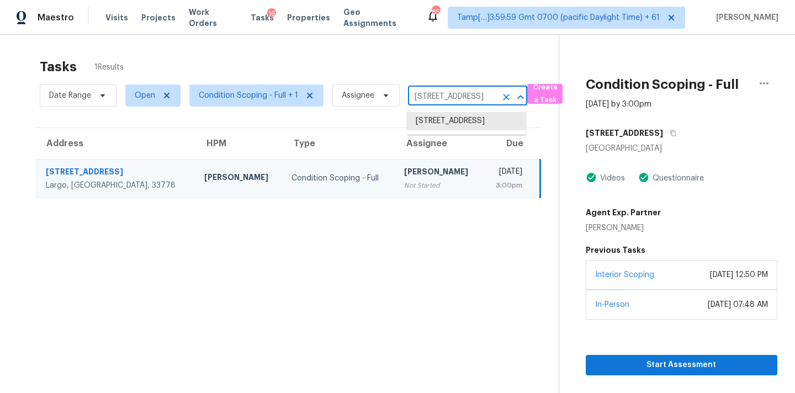
paste input "6421 Parkcrest Way Citrus Heights, CA, 95621"
type input "6421 Parkcrest Way Citrus Heights, CA, 95621"
click at [448, 128] on li "6421 Parkcrest Way, Citrus Heights, CA 95621" at bounding box center [466, 121] width 119 height 18
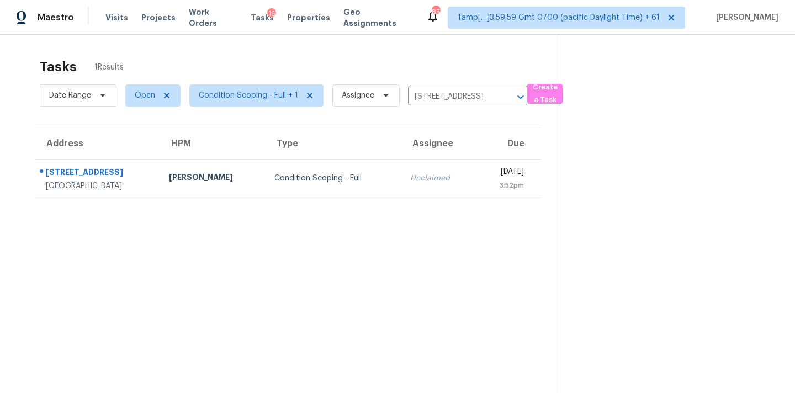
click at [475, 192] on td "Tue, Aug 26th 2025 3:52pm" at bounding box center [508, 178] width 66 height 39
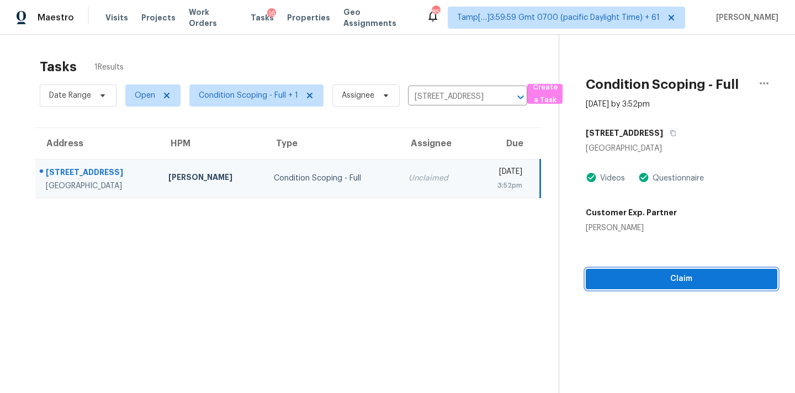
click at [645, 285] on span "Claim" at bounding box center [681, 279] width 174 height 14
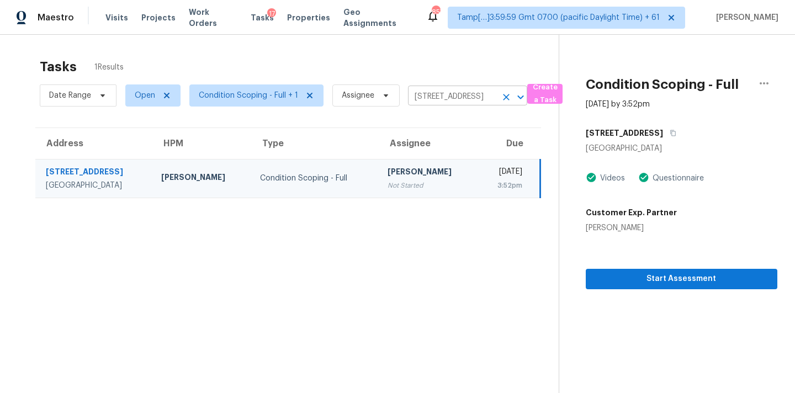
click at [448, 98] on input "6421 Parkcrest Way, Citrus Heights, CA 95621" at bounding box center [452, 96] width 88 height 17
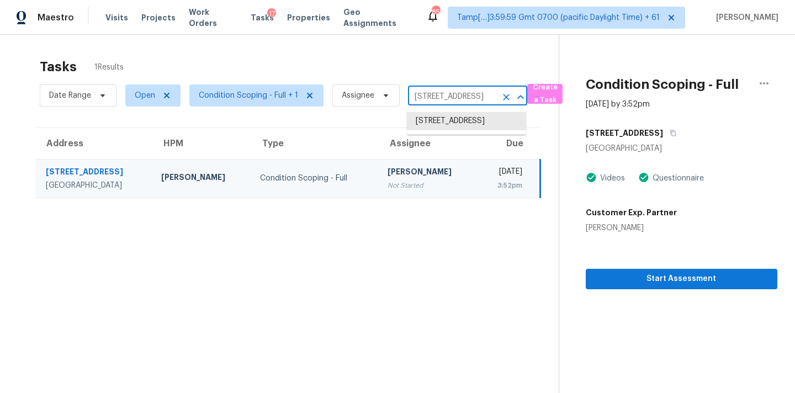
paste input "260 N Camino Seco, Tucson, AZ 85710"
type input "260 N Camino Seco, Tucson, AZ 85710"
click at [447, 130] on li "260 N Camino Seco, Tucson, AZ 85710" at bounding box center [466, 121] width 119 height 18
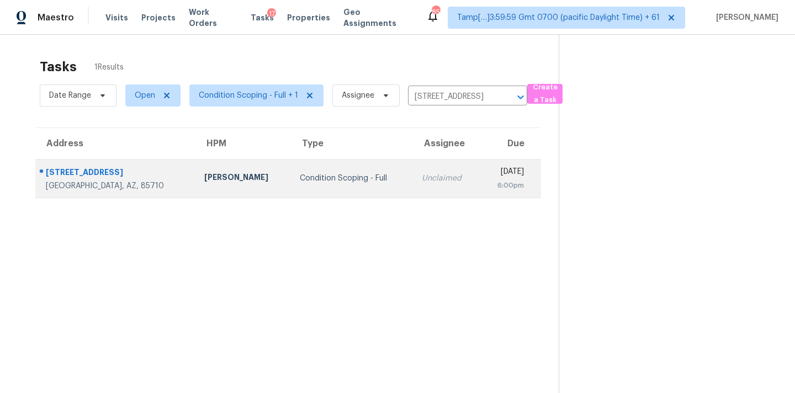
click at [488, 182] on div "6:00pm" at bounding box center [505, 185] width 35 height 11
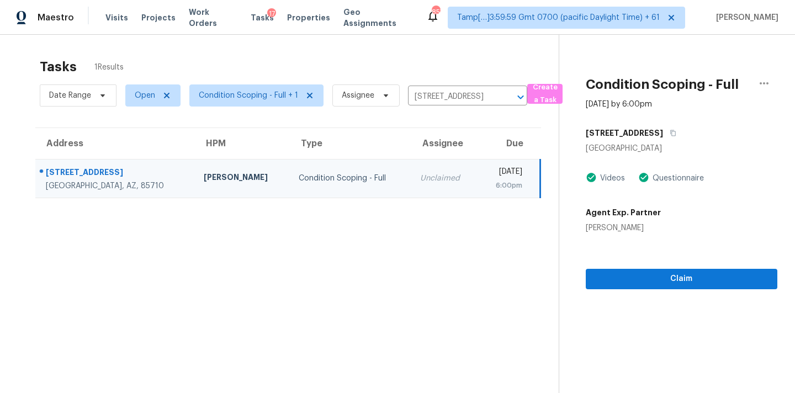
click at [656, 290] on section "Condition Scoping - Full Aug 26th 2025 by 6:00pm 260 N Camino Seco Tucson, AZ 8…" at bounding box center [667, 231] width 219 height 393
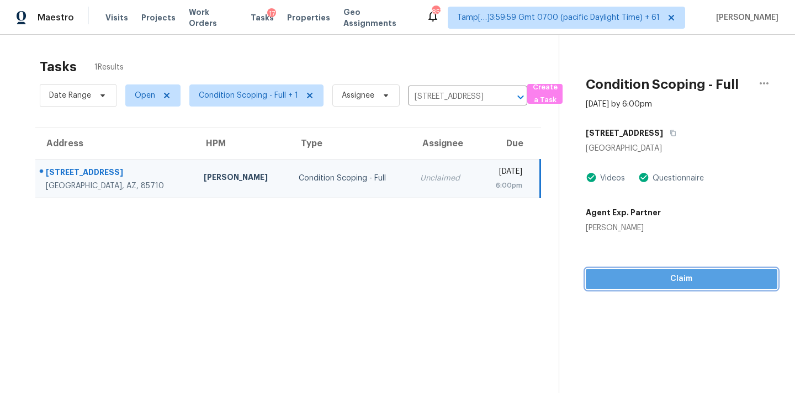
click at [662, 288] on button "Claim" at bounding box center [681, 279] width 191 height 20
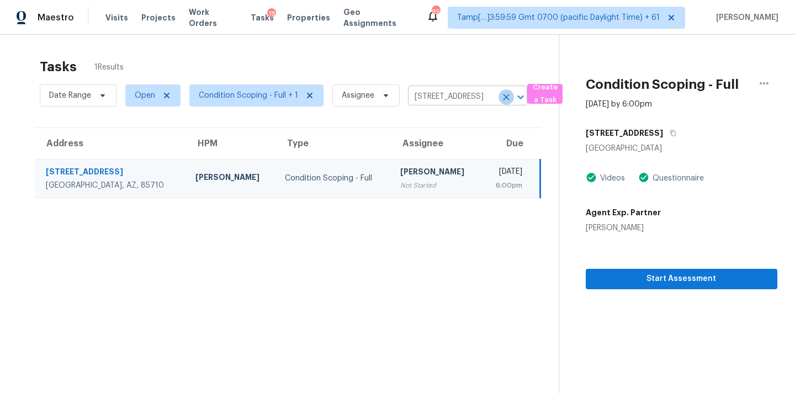
click at [503, 98] on icon "Clear" at bounding box center [506, 97] width 7 height 7
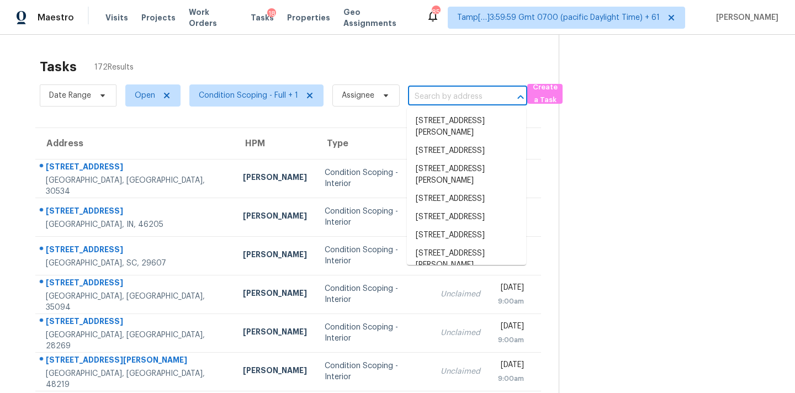
click at [437, 92] on input "text" at bounding box center [452, 96] width 88 height 17
paste input "260 N Camino Seco, Tucson, AZ 85710"
type input "260 N Camino Seco, Tucson, AZ 85710"
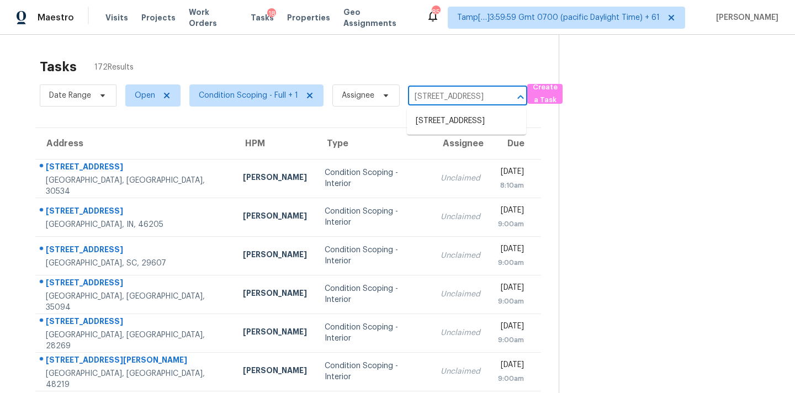
scroll to position [0, 58]
click at [433, 130] on li "260 N Camino Seco, Tucson, AZ 85710" at bounding box center [466, 121] width 119 height 18
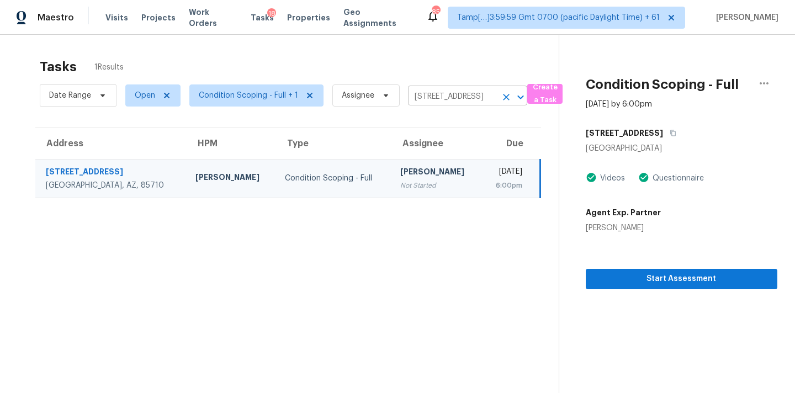
click at [504, 97] on icon "Clear" at bounding box center [506, 97] width 7 height 7
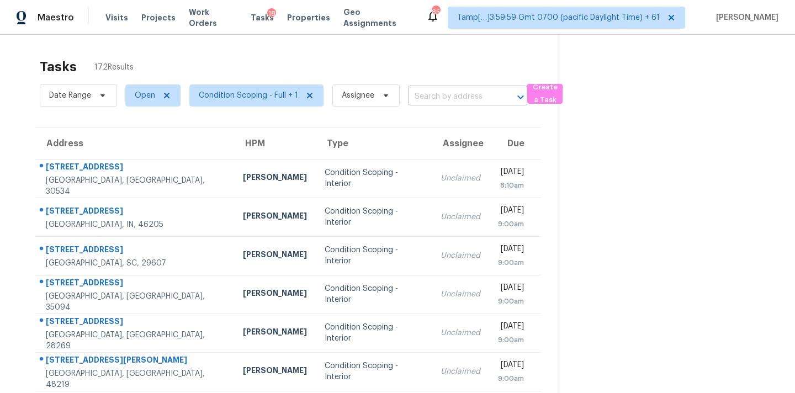
click at [444, 104] on input "text" at bounding box center [452, 96] width 88 height 17
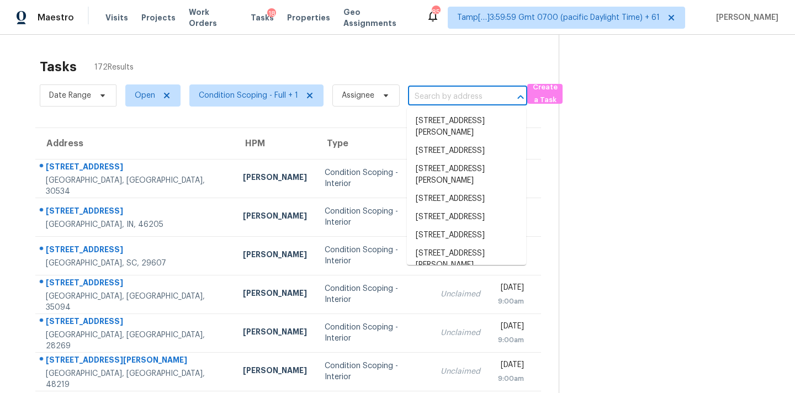
paste input "410 Buford Way Mount Holly, NC, 28120"
type input "410 Buford Way Mount Holly, NC, 28120"
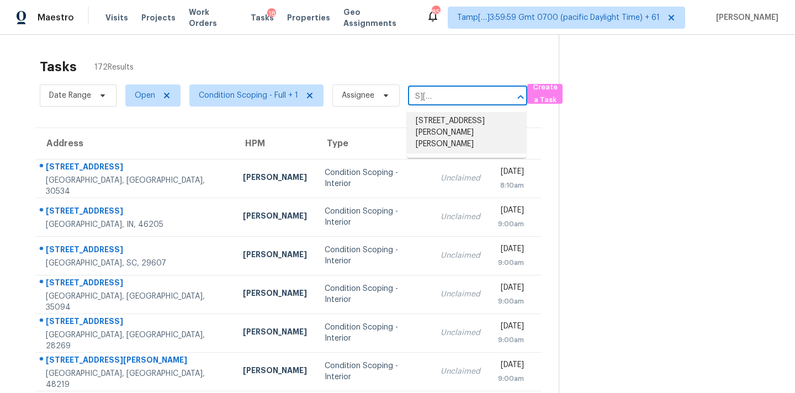
click at [441, 121] on li "410 Buford Way, Mount Holly, NC 28120" at bounding box center [466, 132] width 119 height 41
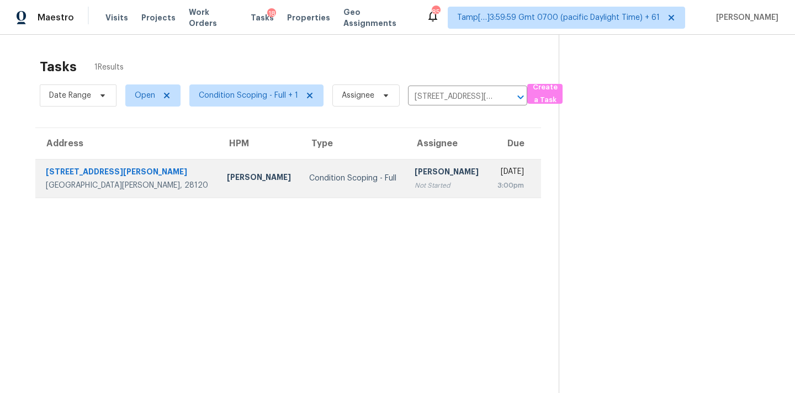
click at [414, 178] on div "[PERSON_NAME]" at bounding box center [446, 173] width 65 height 14
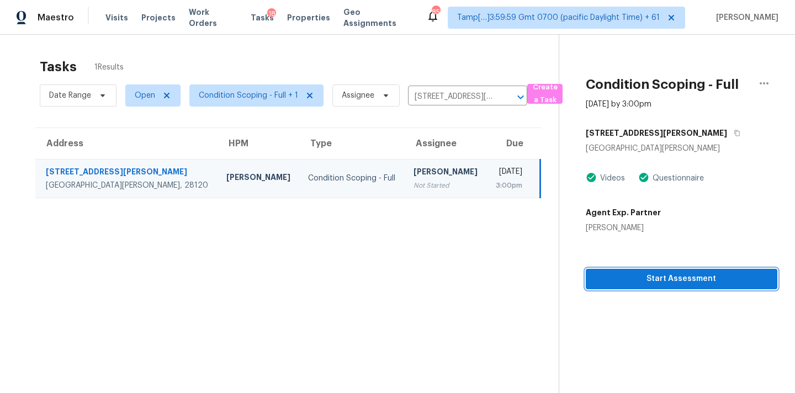
click at [641, 282] on span "Start Assessment" at bounding box center [681, 279] width 174 height 14
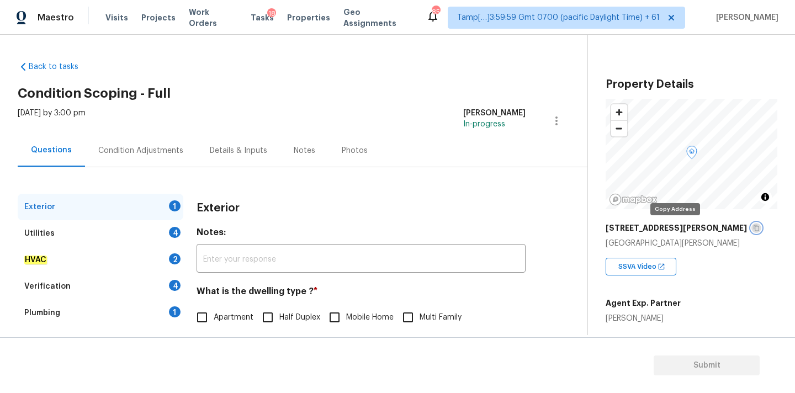
click at [753, 228] on icon "button" at bounding box center [756, 228] width 7 height 7
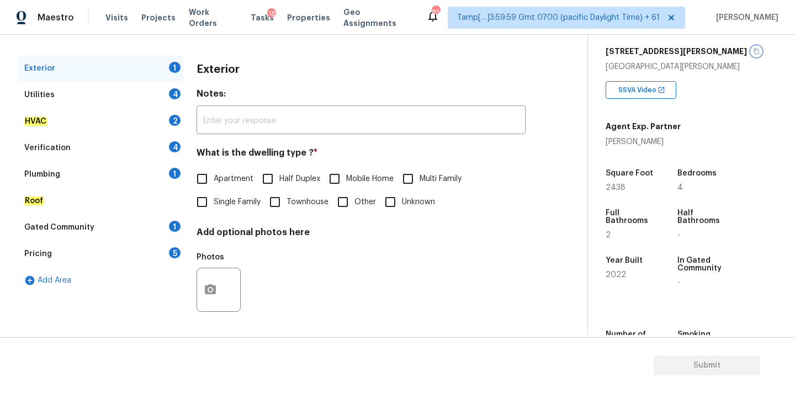
scroll to position [156, 0]
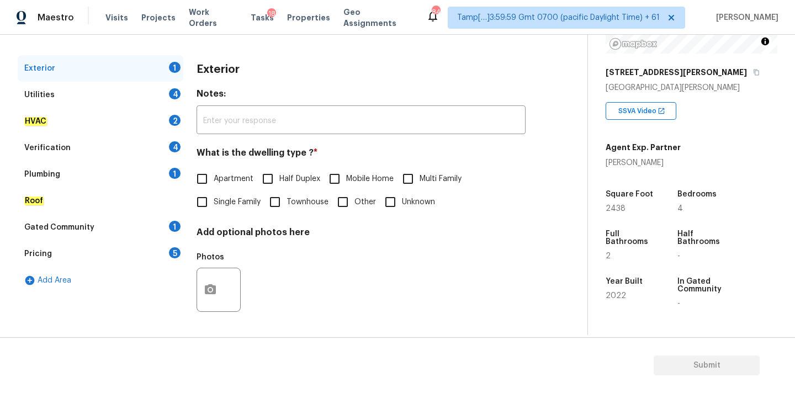
click at [247, 200] on span "Single Family" at bounding box center [237, 202] width 47 height 12
click at [214, 200] on input "Single Family" at bounding box center [201, 201] width 23 height 23
checkbox input "true"
click at [121, 249] on div "Pricing 5" at bounding box center [101, 254] width 166 height 26
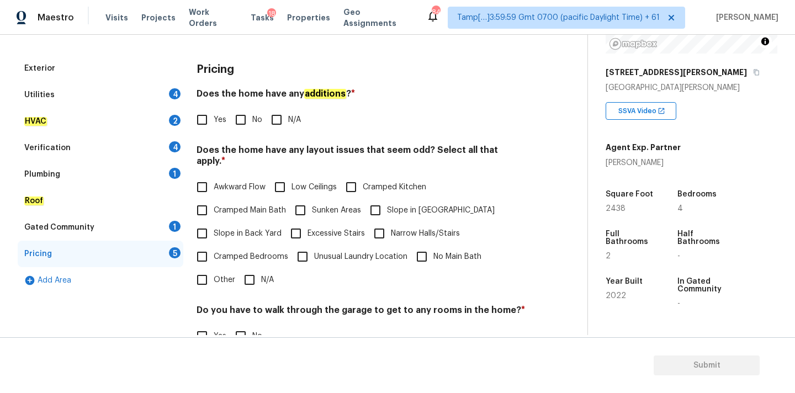
click at [146, 94] on div "Utilities 4" at bounding box center [101, 95] width 166 height 26
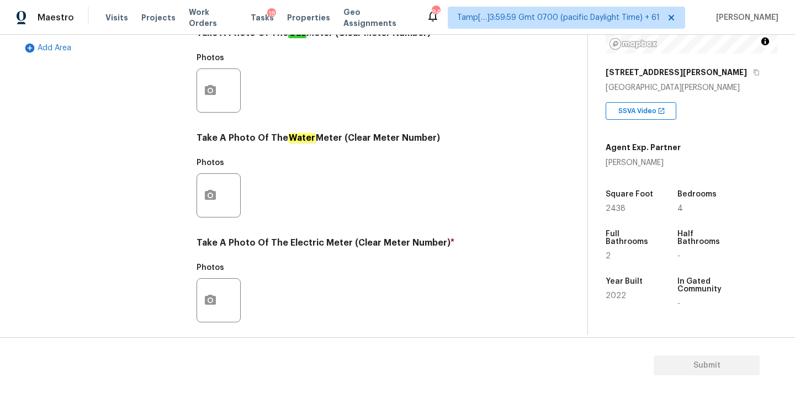
scroll to position [265, 0]
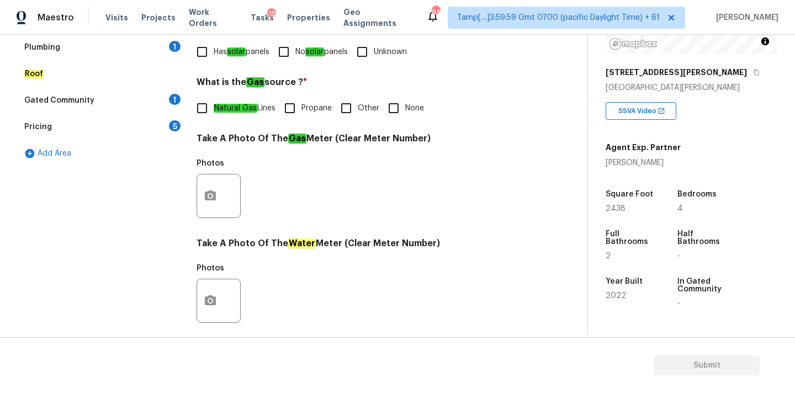
click at [120, 135] on div "Pricing 5" at bounding box center [101, 127] width 166 height 26
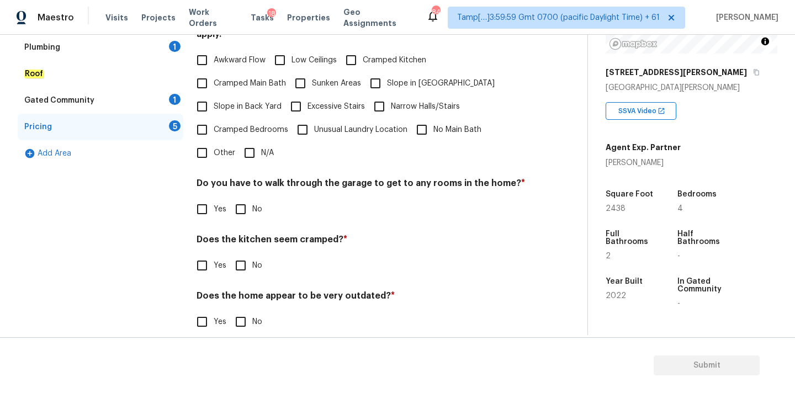
click at [413, 78] on span "Slope in Front Yard" at bounding box center [441, 84] width 108 height 12
click at [387, 74] on input "Slope in Front Yard" at bounding box center [375, 83] width 23 height 23
checkbox input "true"
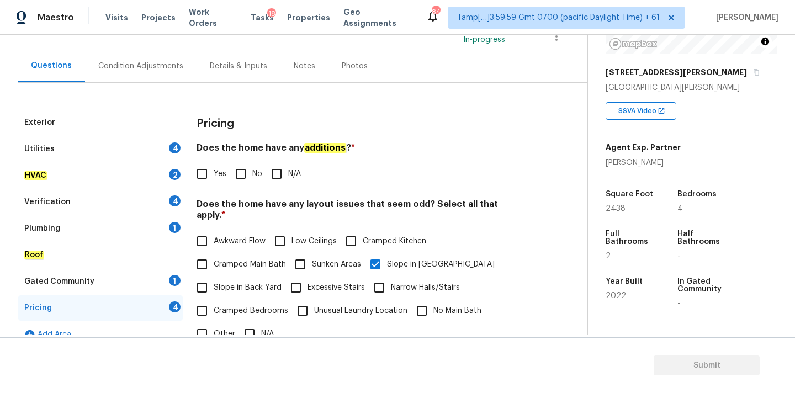
scroll to position [0, 0]
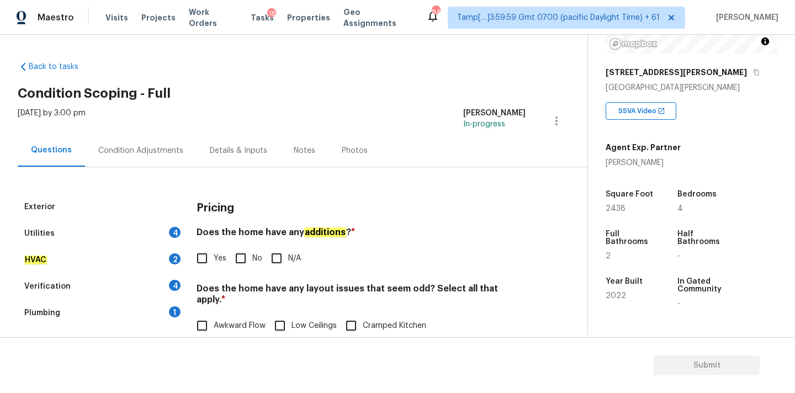
click at [144, 145] on div "Condition Adjustments" at bounding box center [140, 150] width 85 height 11
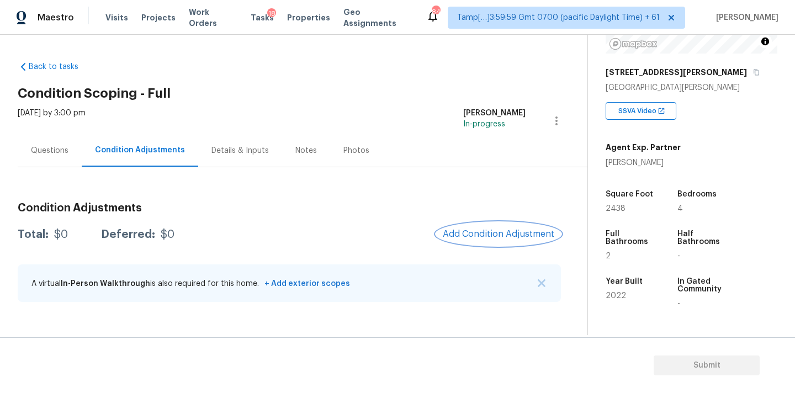
click at [495, 234] on span "Add Condition Adjustment" at bounding box center [498, 234] width 111 height 10
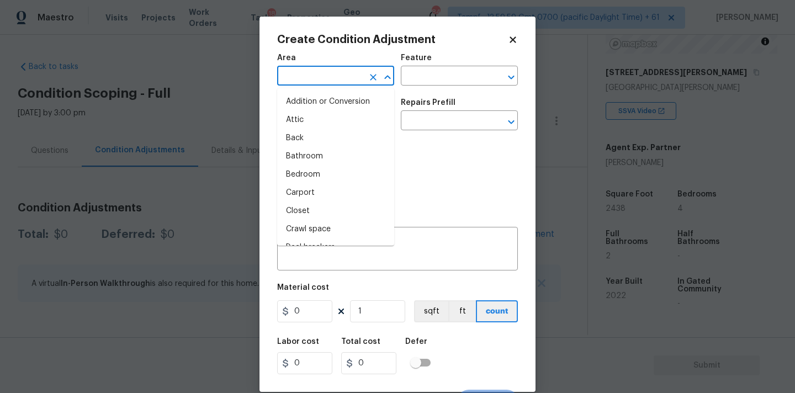
click at [308, 78] on input "text" at bounding box center [320, 76] width 86 height 17
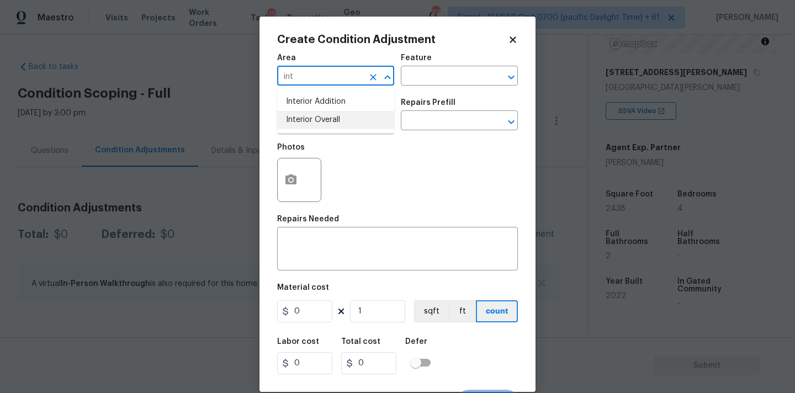
click at [310, 115] on li "Interior Overall" at bounding box center [335, 120] width 117 height 18
type input "Interior Overall"
click at [310, 123] on input "text" at bounding box center [320, 121] width 86 height 17
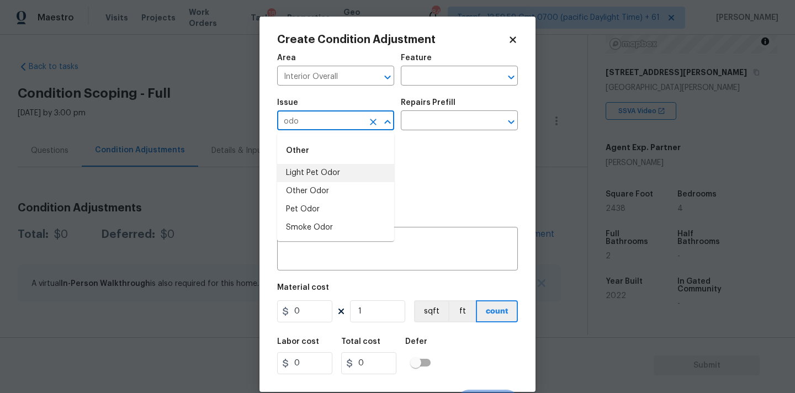
drag, startPoint x: 314, startPoint y: 168, endPoint x: 320, endPoint y: 165, distance: 6.2
click at [314, 168] on li "Light Pet Odor" at bounding box center [335, 173] width 117 height 18
type input "Light Pet Odor"
click at [418, 124] on input "text" at bounding box center [444, 121] width 86 height 17
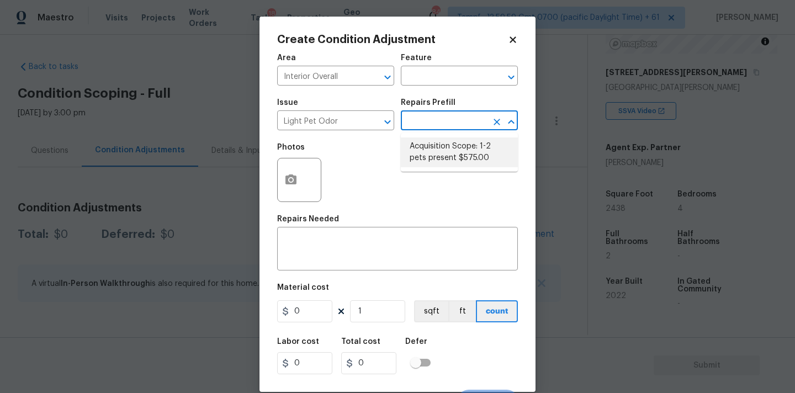
click at [426, 147] on li "Acquisition Scope: 1-2 pets present $575.00" at bounding box center [459, 152] width 117 height 30
type textarea "Acquisition Scope: 1-2 pets present"
type input "575"
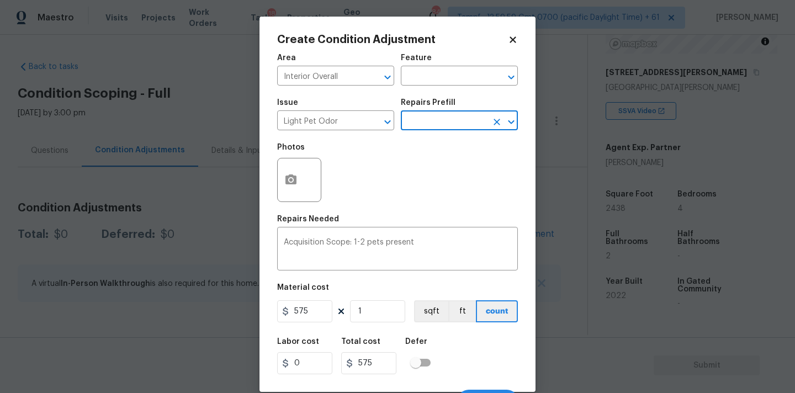
scroll to position [19, 0]
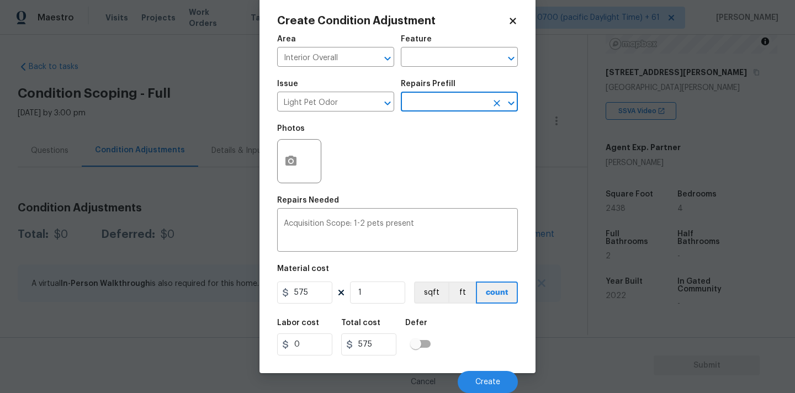
click at [474, 369] on div "Cancel Create" at bounding box center [397, 377] width 241 height 31
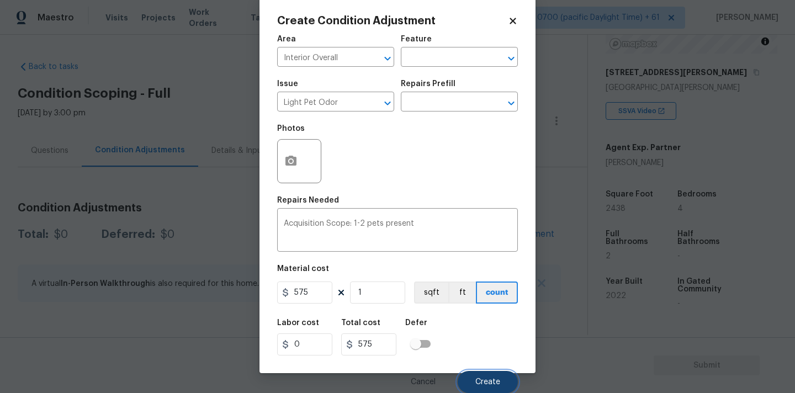
click at [485, 384] on span "Create" at bounding box center [487, 382] width 25 height 8
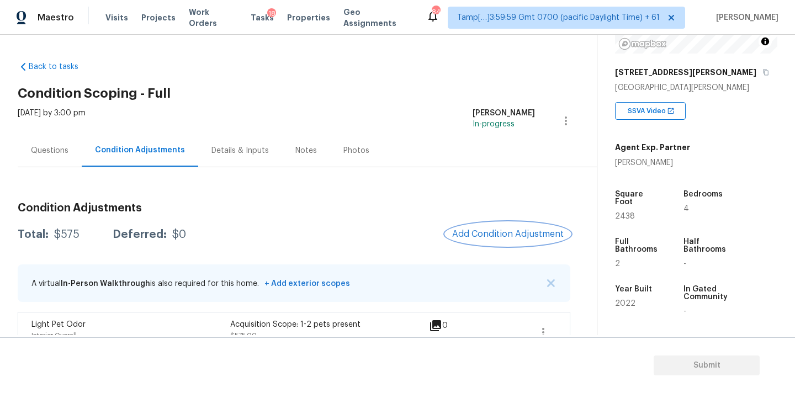
scroll to position [21, 0]
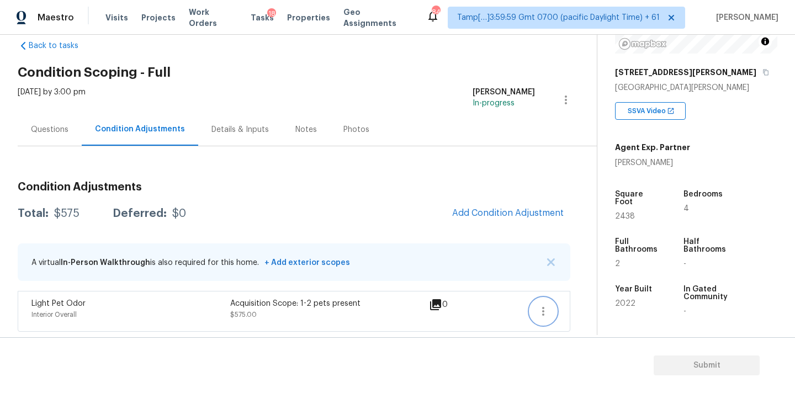
click at [544, 312] on icon "button" at bounding box center [542, 311] width 13 height 13
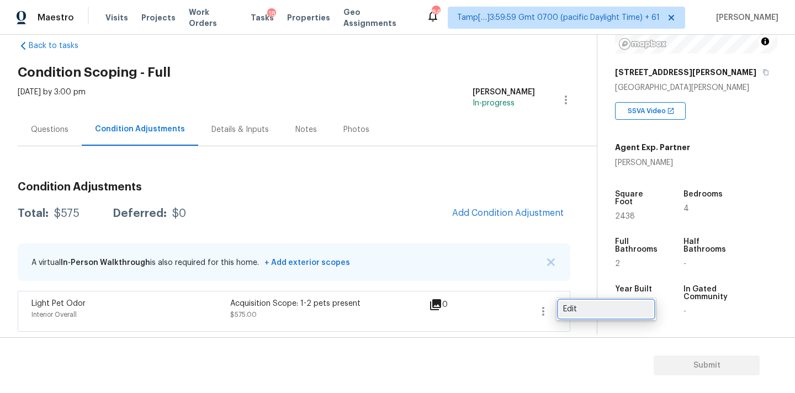
click at [573, 301] on link "Edit" at bounding box center [606, 309] width 94 height 17
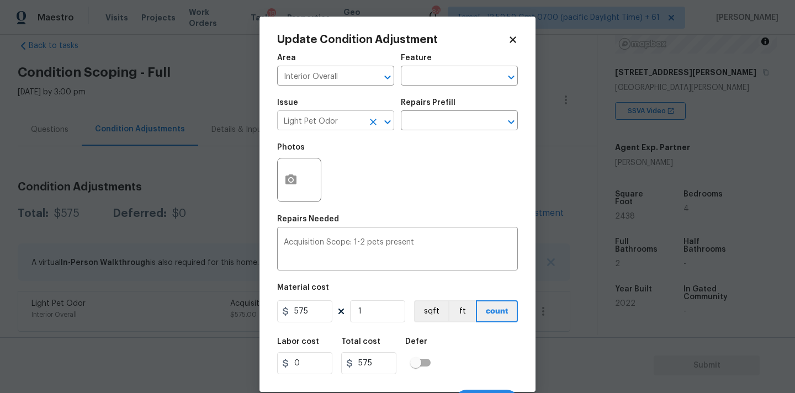
click at [329, 119] on input "Light Pet Odor" at bounding box center [320, 121] width 86 height 17
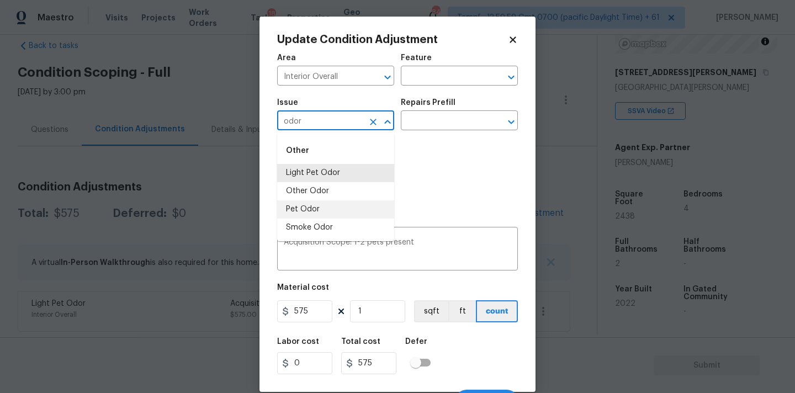
click at [316, 210] on li "Pet Odor" at bounding box center [335, 209] width 117 height 18
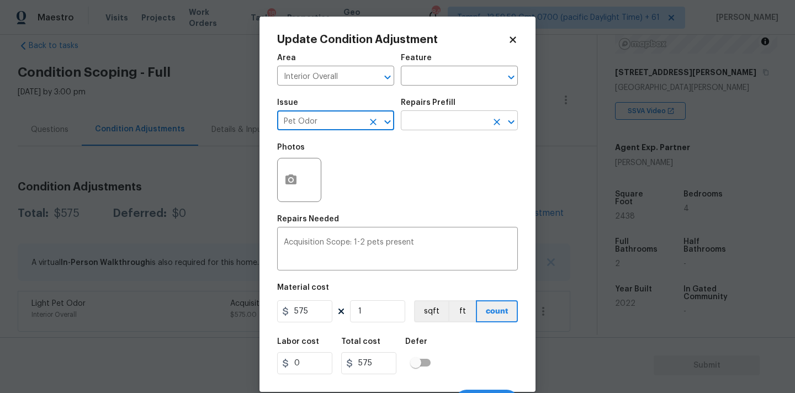
type input "Pet Odor"
click at [427, 125] on input "text" at bounding box center [444, 121] width 86 height 17
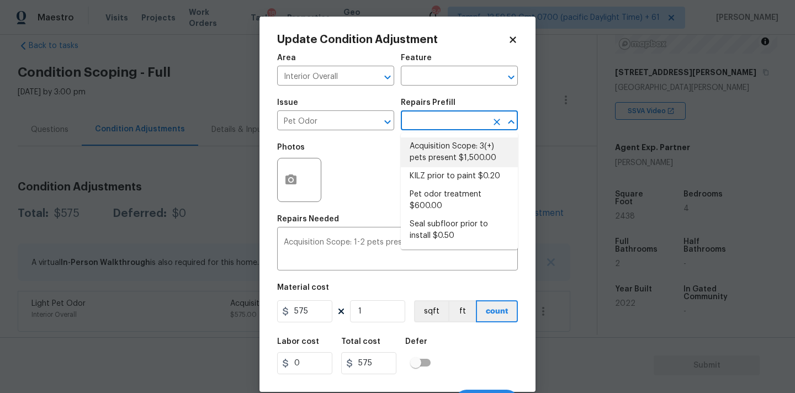
click at [439, 156] on li "Acquisition Scope: 3(+) pets present $1,500.00" at bounding box center [459, 152] width 117 height 30
type textarea "Acquisition Scope: 3(+) pets present"
type input "1500"
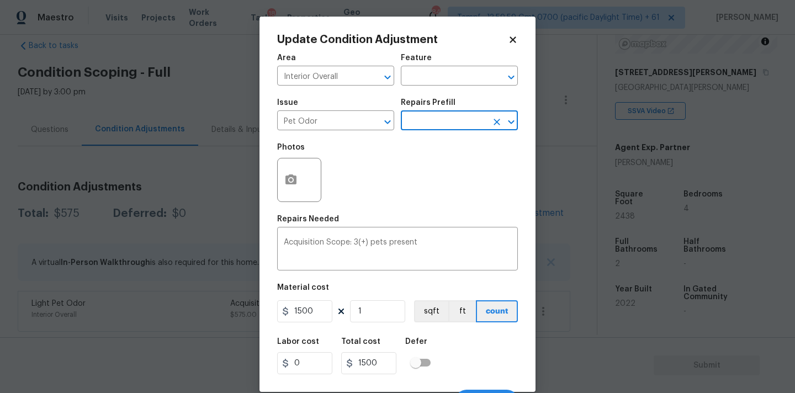
scroll to position [19, 0]
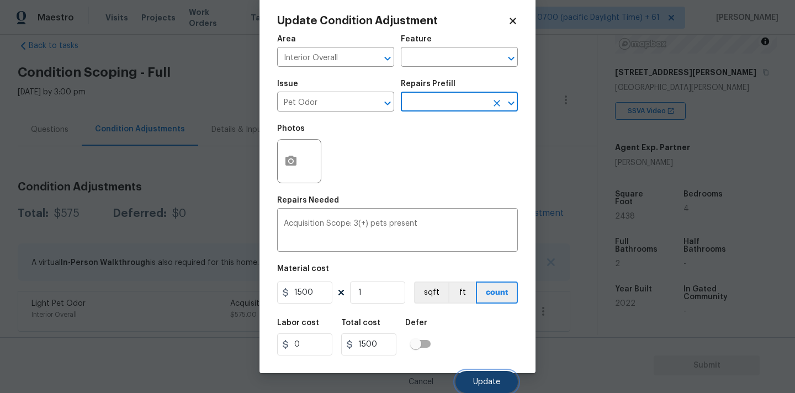
click at [480, 387] on button "Update" at bounding box center [486, 382] width 62 height 22
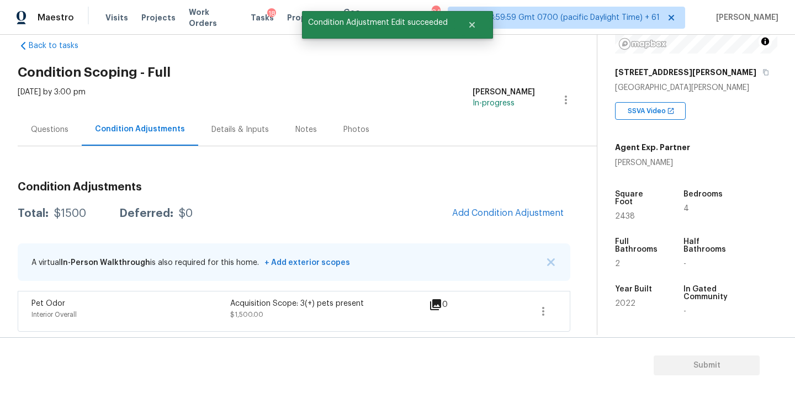
scroll to position [0, 0]
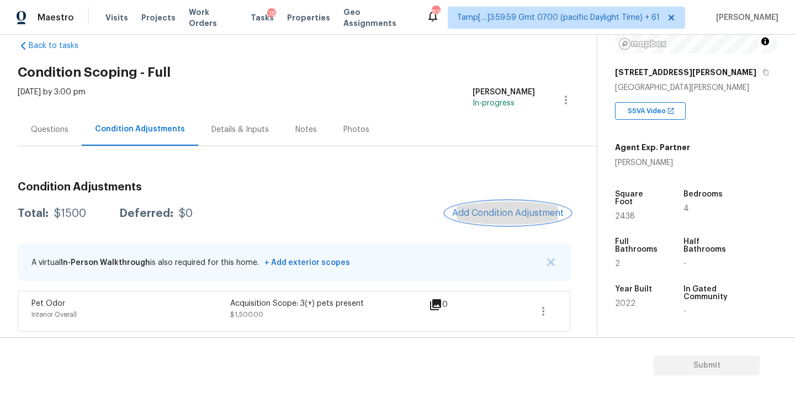
click at [471, 213] on span "Add Condition Adjustment" at bounding box center [507, 213] width 111 height 10
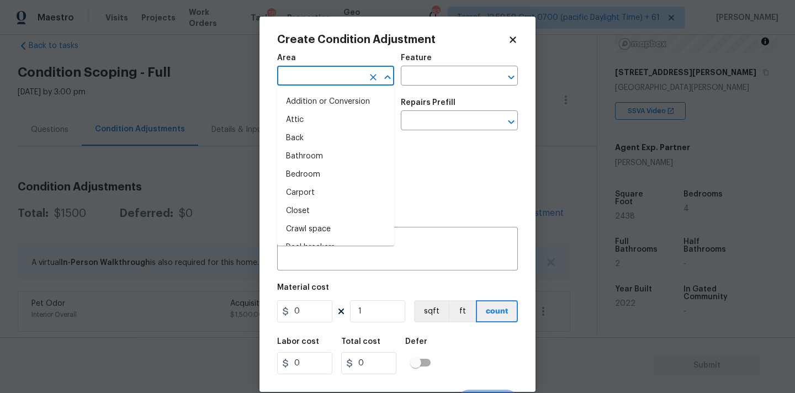
click at [305, 77] on input "text" at bounding box center [320, 76] width 86 height 17
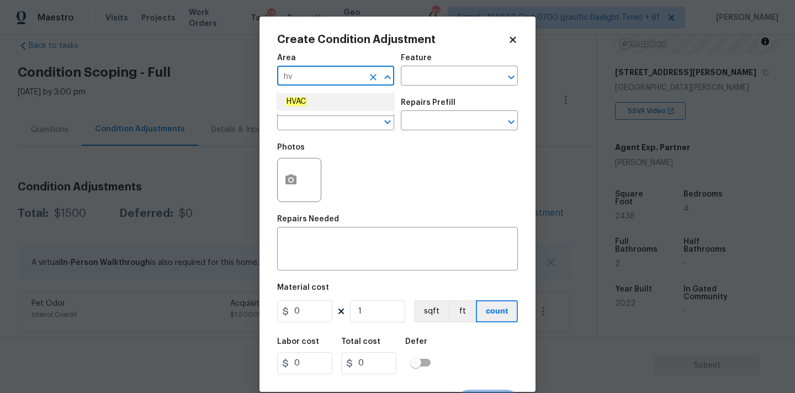
click at [301, 98] on em "HVAC" at bounding box center [296, 101] width 20 height 9
type input "HVAC"
click at [305, 116] on input "text" at bounding box center [320, 121] width 86 height 17
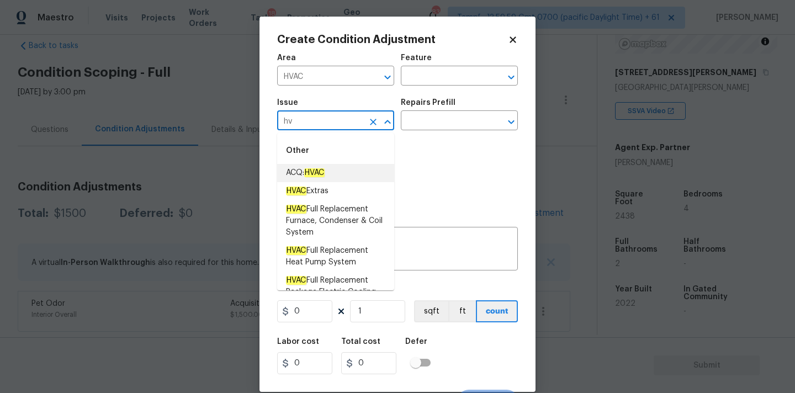
click at [317, 173] on em "HVAC" at bounding box center [314, 172] width 20 height 9
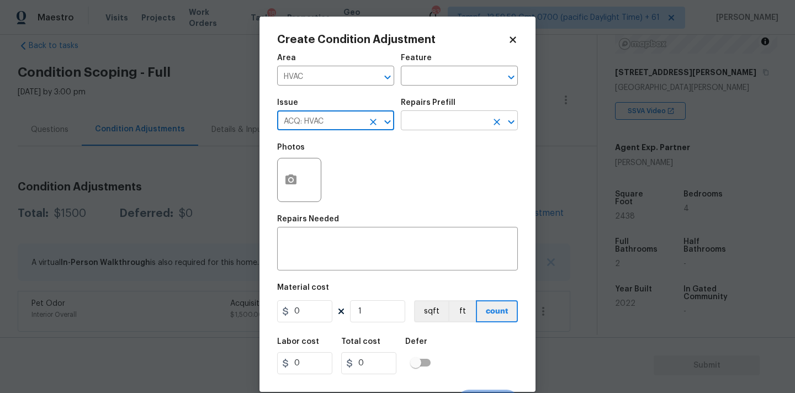
type input "ACQ: HVAC"
click at [435, 130] on input "text" at bounding box center [444, 121] width 86 height 17
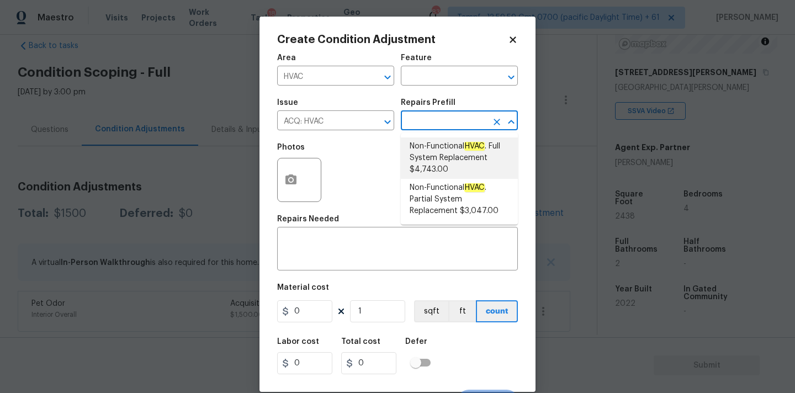
click at [445, 159] on span "Non-Functional HVAC . Full System Replacement $4,743.00" at bounding box center [458, 158] width 99 height 35
type input "Acquisition"
type textarea "Acquisition Scope: Full System Replacement"
type input "4743"
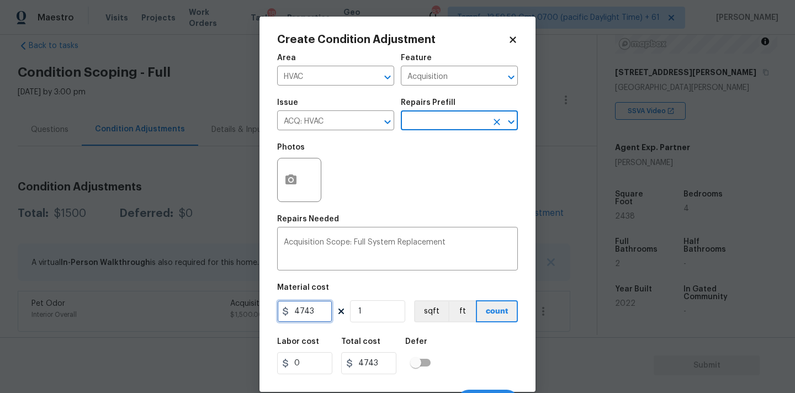
click at [314, 313] on input "4743" at bounding box center [304, 311] width 55 height 22
type input "5750"
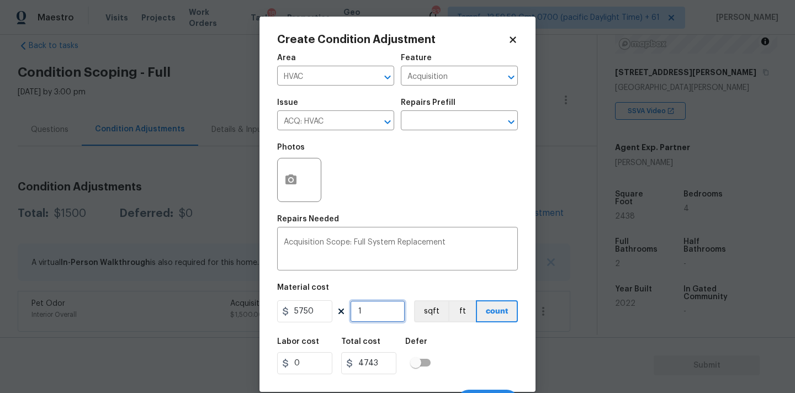
type input "5750"
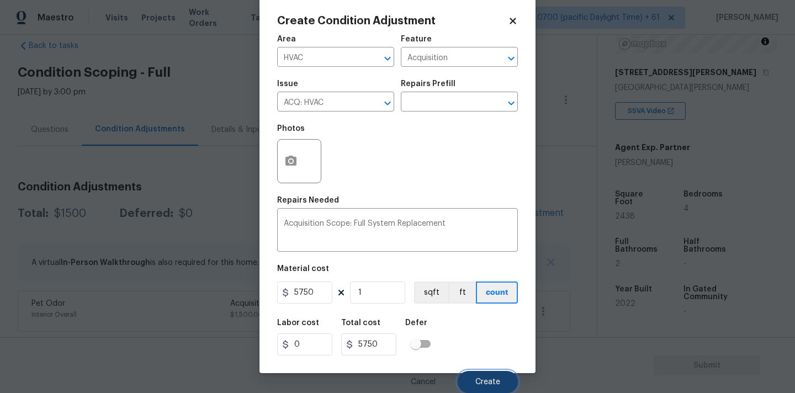
click at [477, 380] on span "Create" at bounding box center [487, 382] width 25 height 8
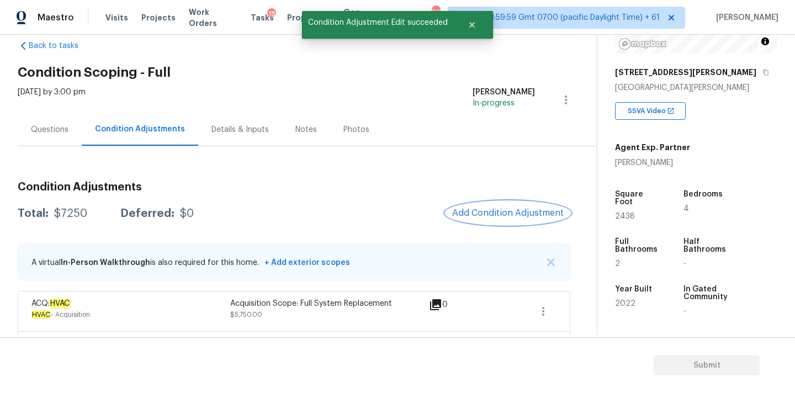
scroll to position [61, 0]
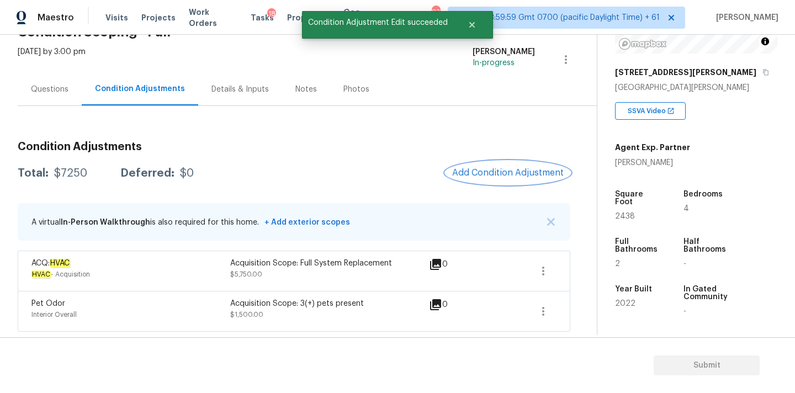
click at [483, 168] on span "Add Condition Adjustment" at bounding box center [507, 173] width 111 height 10
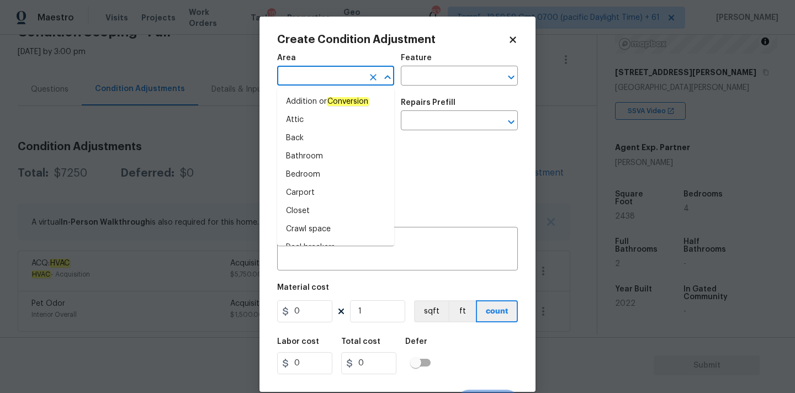
click at [331, 76] on input "text" at bounding box center [320, 76] width 86 height 17
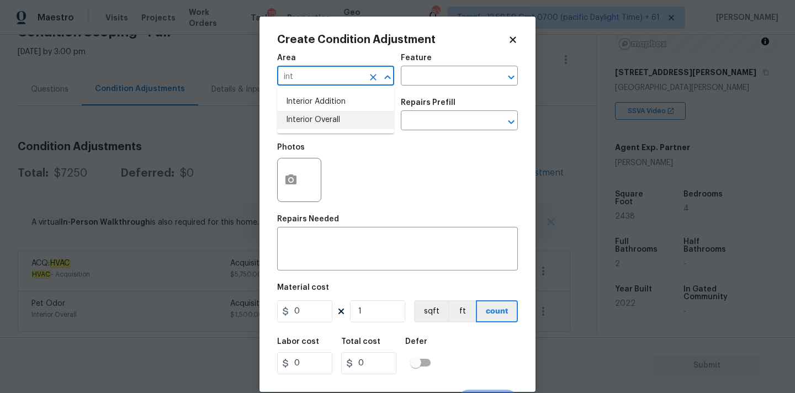
click at [329, 116] on li "Interior Overall" at bounding box center [335, 120] width 117 height 18
type input "Interior Overall"
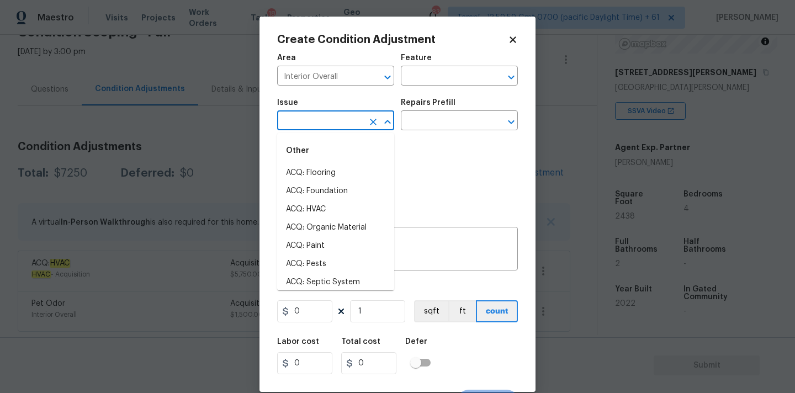
click at [329, 120] on input "text" at bounding box center [320, 121] width 86 height 17
click at [321, 247] on li "ACQ: Paint" at bounding box center [335, 246] width 117 height 18
type input "ACQ: Paint"
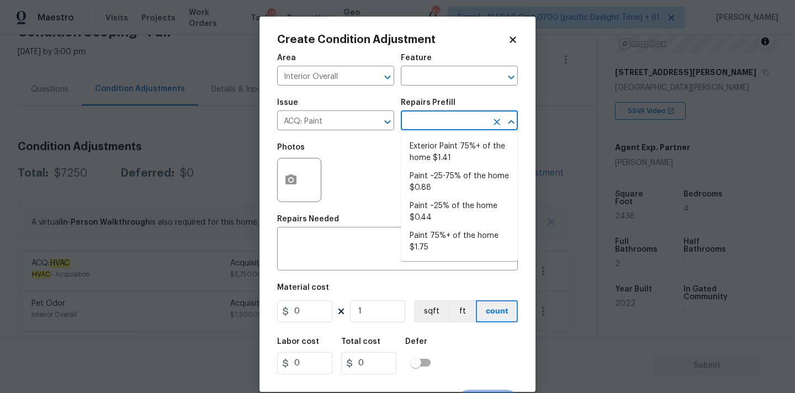
click at [444, 122] on input "text" at bounding box center [444, 121] width 86 height 17
click at [432, 203] on li "Paint ~25% of the home $0.44" at bounding box center [459, 212] width 117 height 30
type input "Acquisition"
type textarea "Acquisition Scope: ~25% of the home needs interior paint"
type input "0.44"
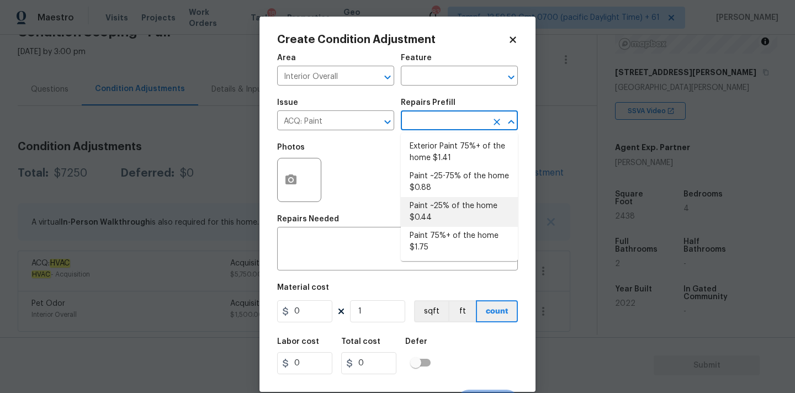
type input "0.44"
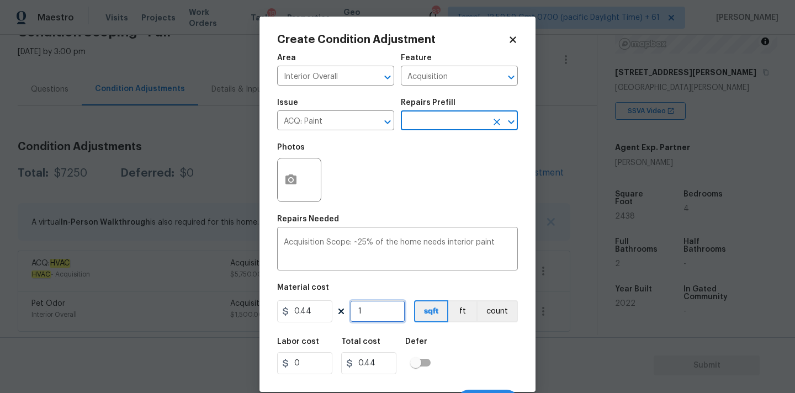
click at [385, 316] on input "1" at bounding box center [377, 311] width 55 height 22
type input "2"
type input "0.88"
type input "24"
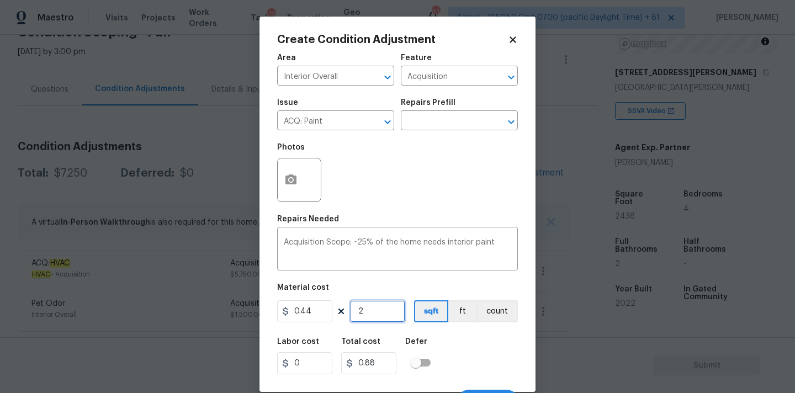
type input "10.56"
type input "243"
type input "106.92"
type input "2438"
type input "1072.72"
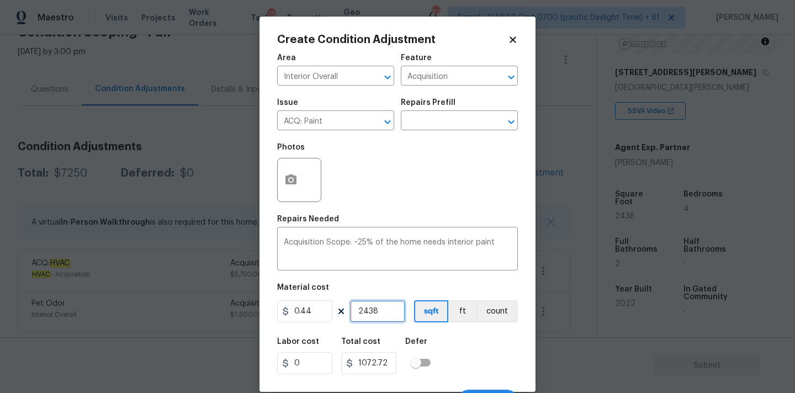
scroll to position [19, 0]
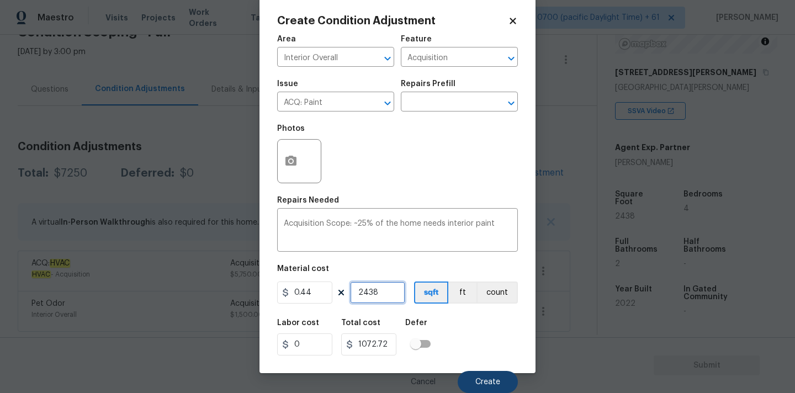
type input "2438"
click at [474, 377] on button "Create" at bounding box center [488, 382] width 60 height 22
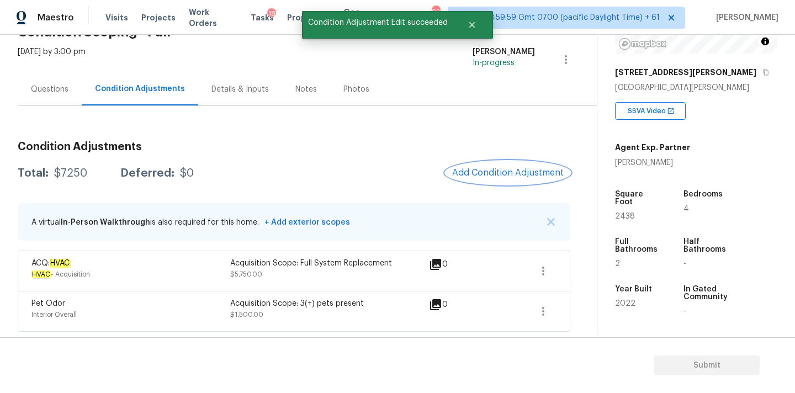
scroll to position [0, 0]
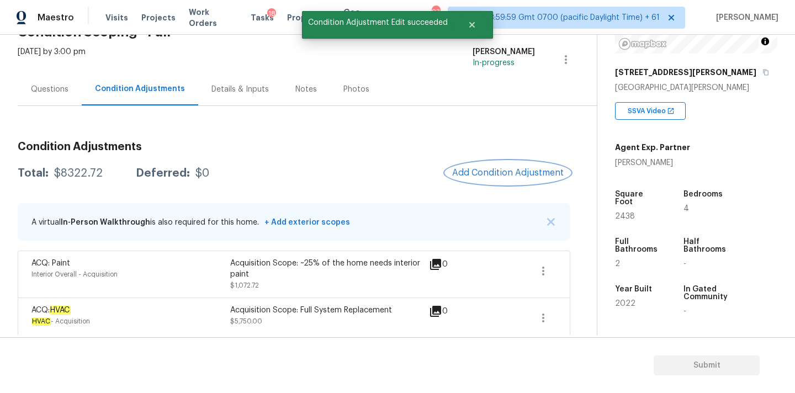
click at [490, 168] on span "Add Condition Adjustment" at bounding box center [507, 173] width 111 height 10
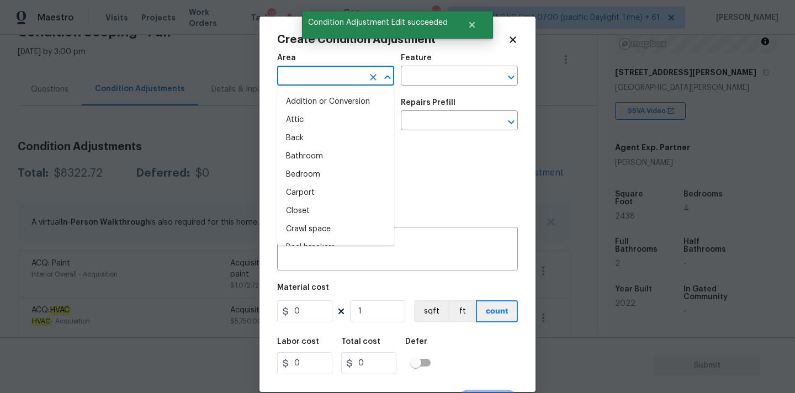
click at [329, 75] on input "text" at bounding box center [320, 76] width 86 height 17
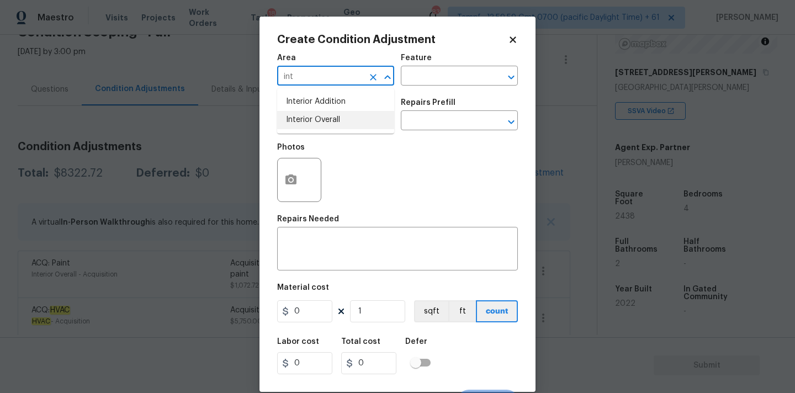
click at [333, 118] on li "Interior Overall" at bounding box center [335, 120] width 117 height 18
type input "Interior Overall"
click at [333, 118] on input "text" at bounding box center [320, 121] width 86 height 17
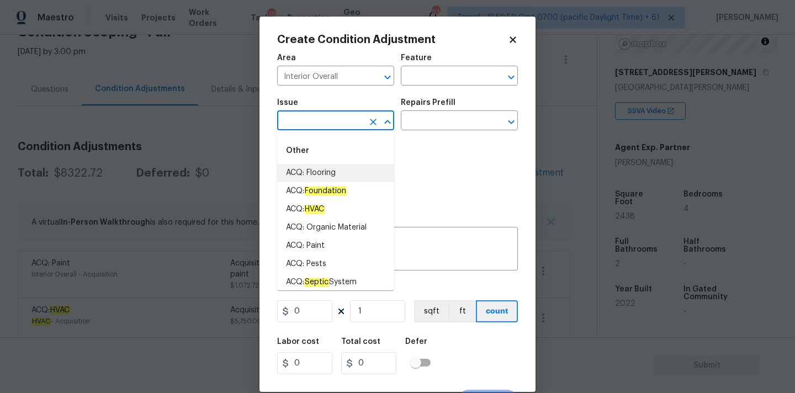
click at [329, 174] on li "ACQ: Flooring" at bounding box center [335, 173] width 117 height 18
type input "ACQ: Flooring"
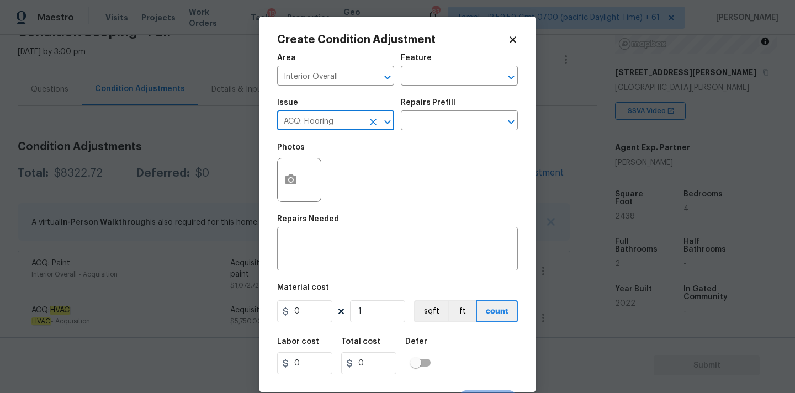
click at [439, 111] on div "Repairs Prefill" at bounding box center [459, 106] width 117 height 14
click at [436, 129] on input "text" at bounding box center [444, 121] width 86 height 17
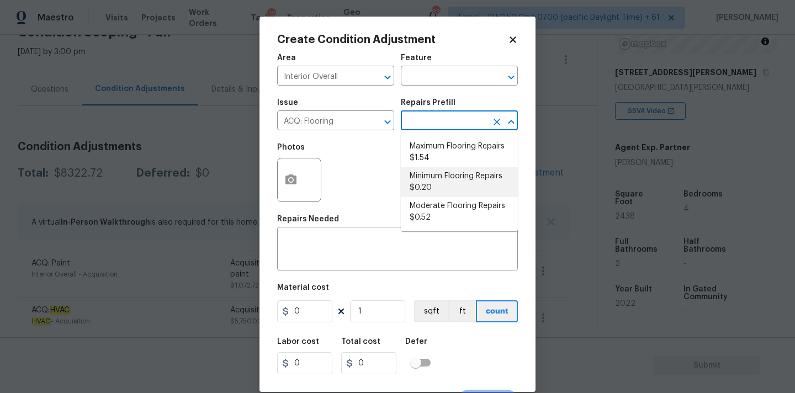
click at [432, 177] on li "Minimum Flooring Repairs $0.20" at bounding box center [459, 182] width 117 height 30
type input "Acquisition"
type textarea "Acquisition Scope: Minimum flooring repairs"
type input "0.2"
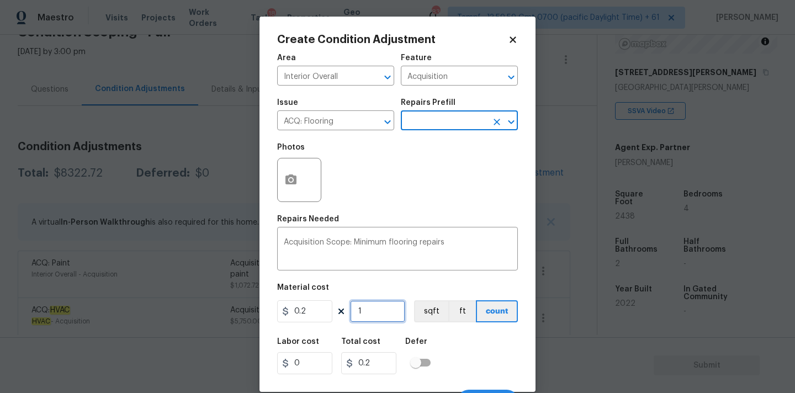
click at [376, 312] on input "1" at bounding box center [377, 311] width 55 height 22
type input "2"
type input "0.4"
type input "24"
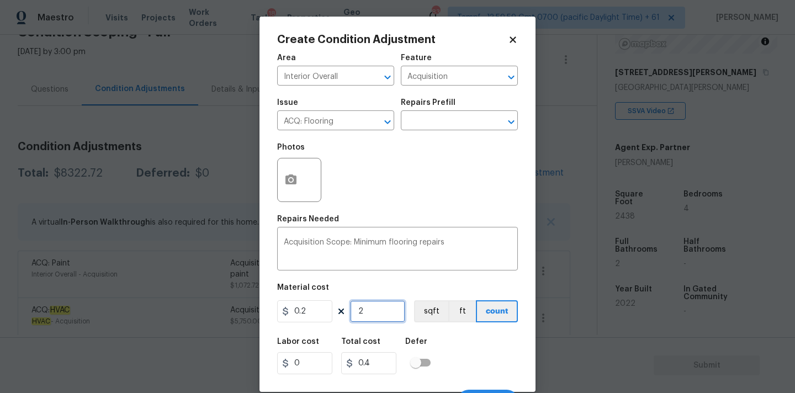
type input "4.8"
type input "243"
type input "48.6"
type input "2438"
type input "487.6"
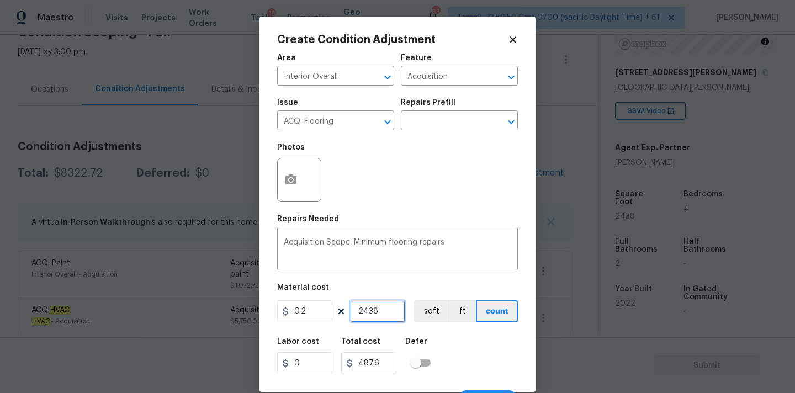
scroll to position [19, 0]
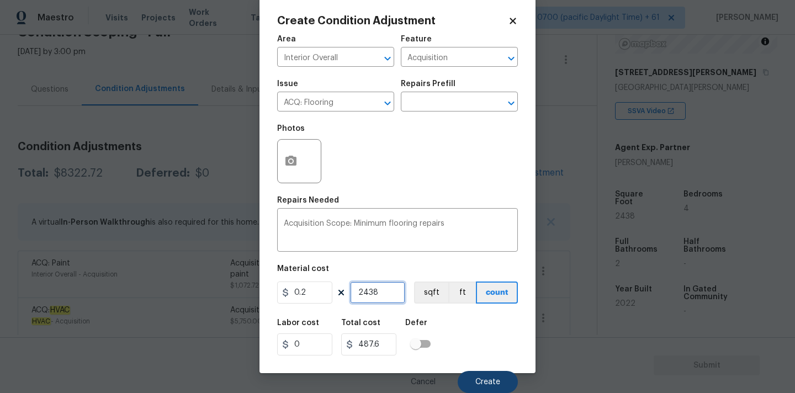
type input "2438"
click at [477, 379] on span "Create" at bounding box center [487, 382] width 25 height 8
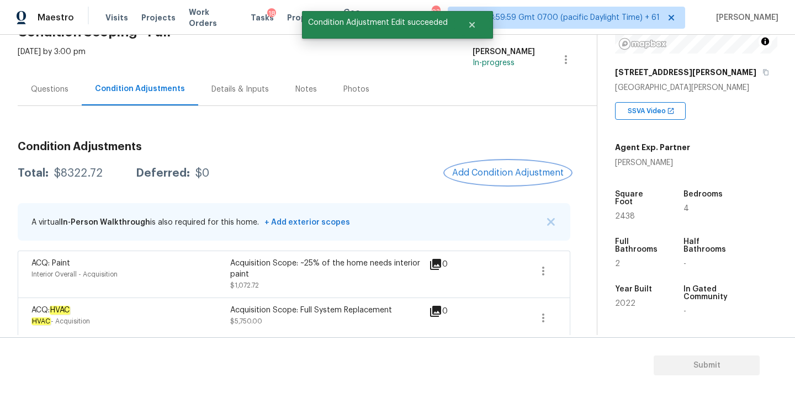
scroll to position [0, 0]
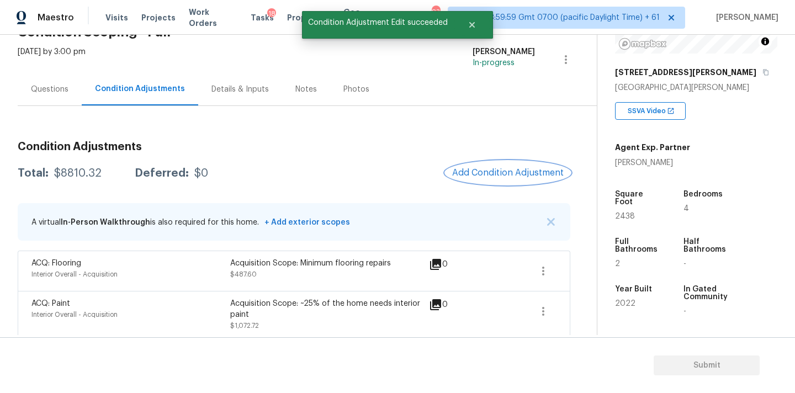
click at [479, 174] on span "Add Condition Adjustment" at bounding box center [507, 173] width 111 height 10
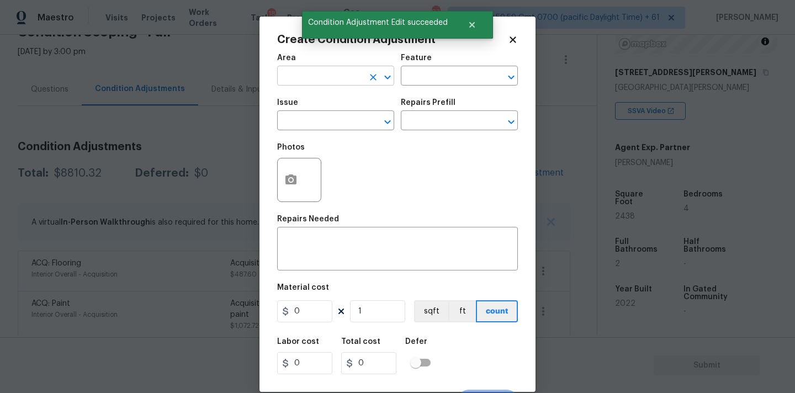
click at [315, 76] on input "text" at bounding box center [320, 76] width 86 height 17
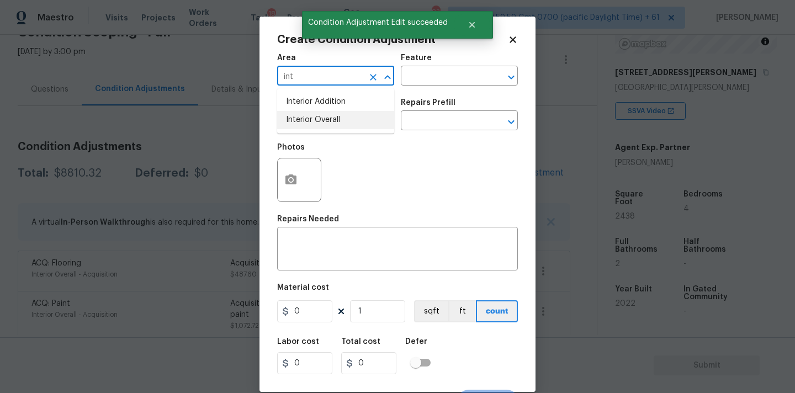
click at [314, 116] on li "Interior Overall" at bounding box center [335, 120] width 117 height 18
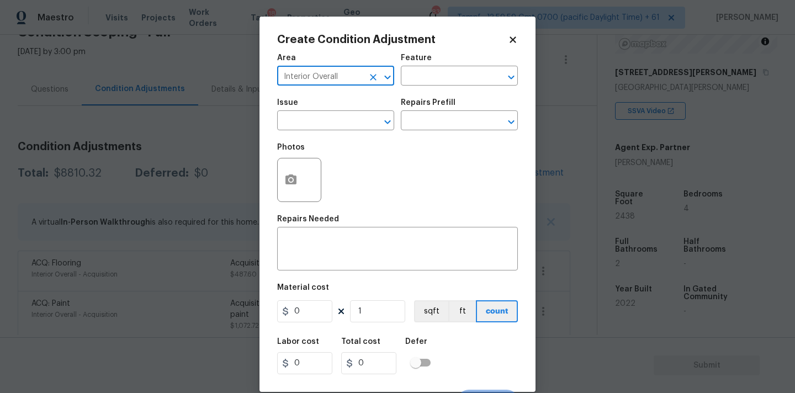
type input "Interior Overall"
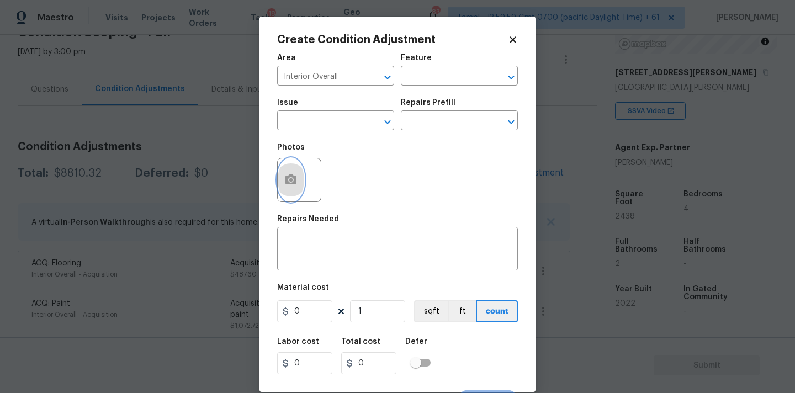
click at [292, 182] on icon "button" at bounding box center [290, 179] width 13 height 13
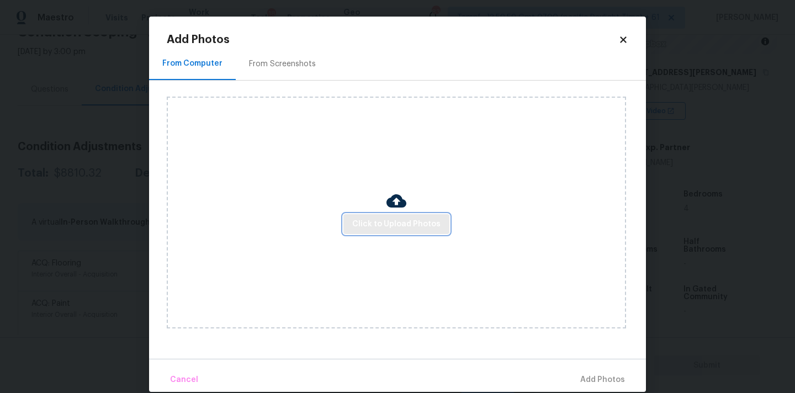
click at [363, 223] on span "Click to Upload Photos" at bounding box center [396, 224] width 88 height 14
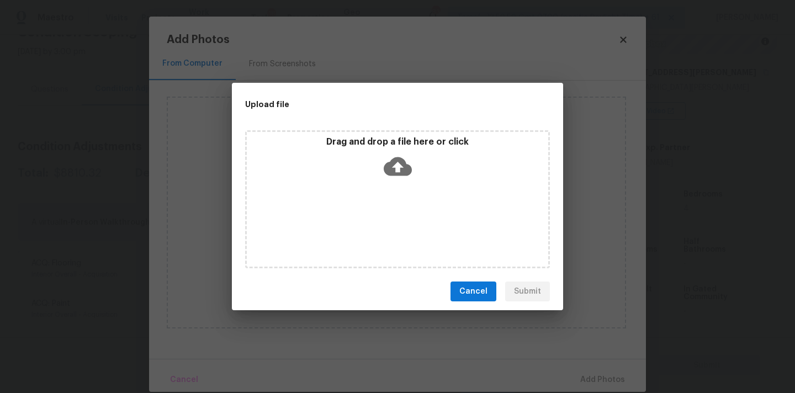
click at [389, 158] on icon at bounding box center [398, 166] width 28 height 28
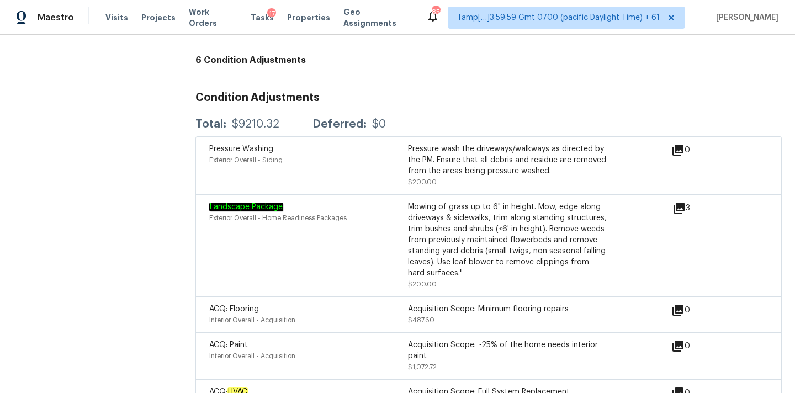
scroll to position [1265, 0]
